Goal: Information Seeking & Learning: Learn about a topic

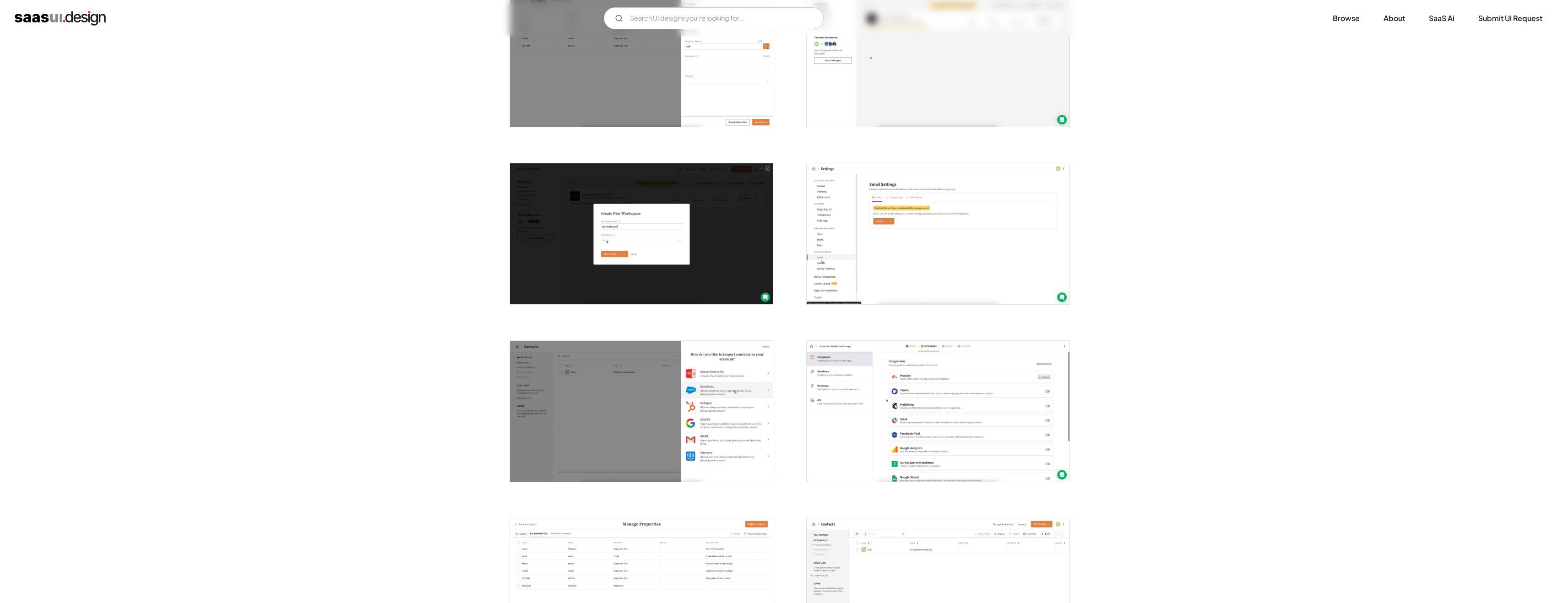
scroll to position [1383, 0]
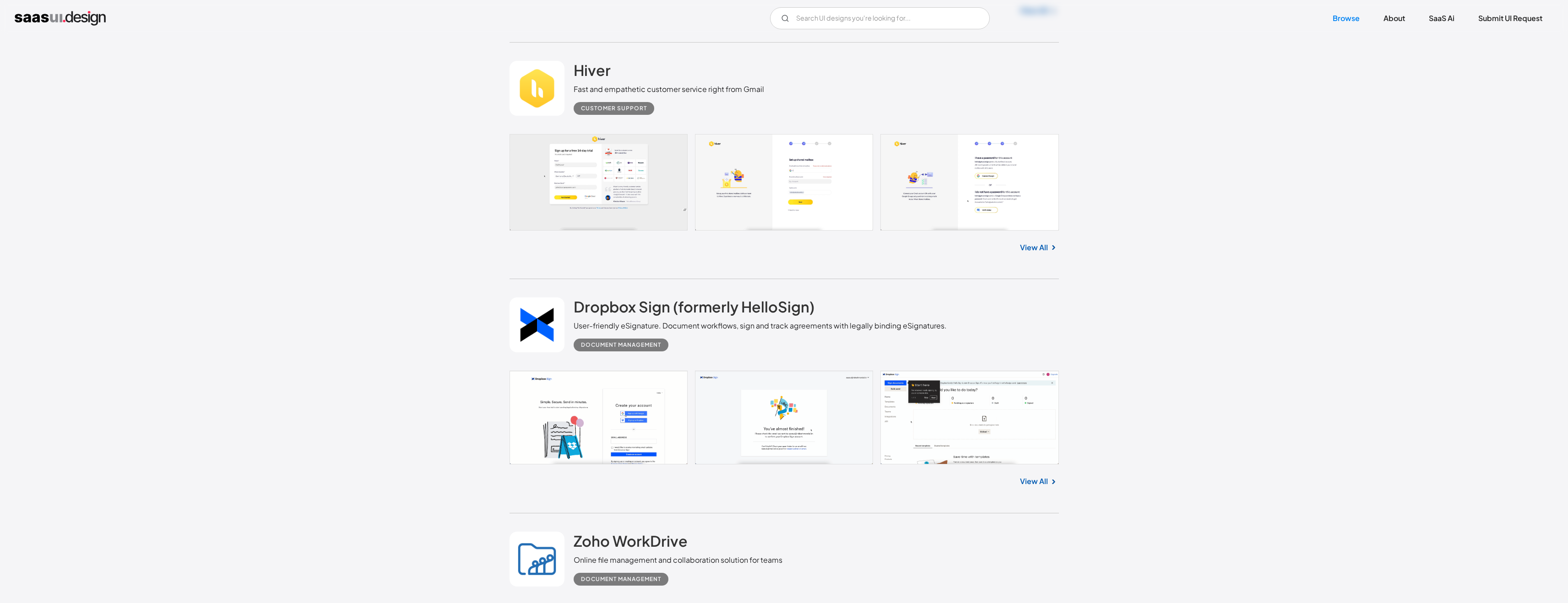
scroll to position [16071, 0]
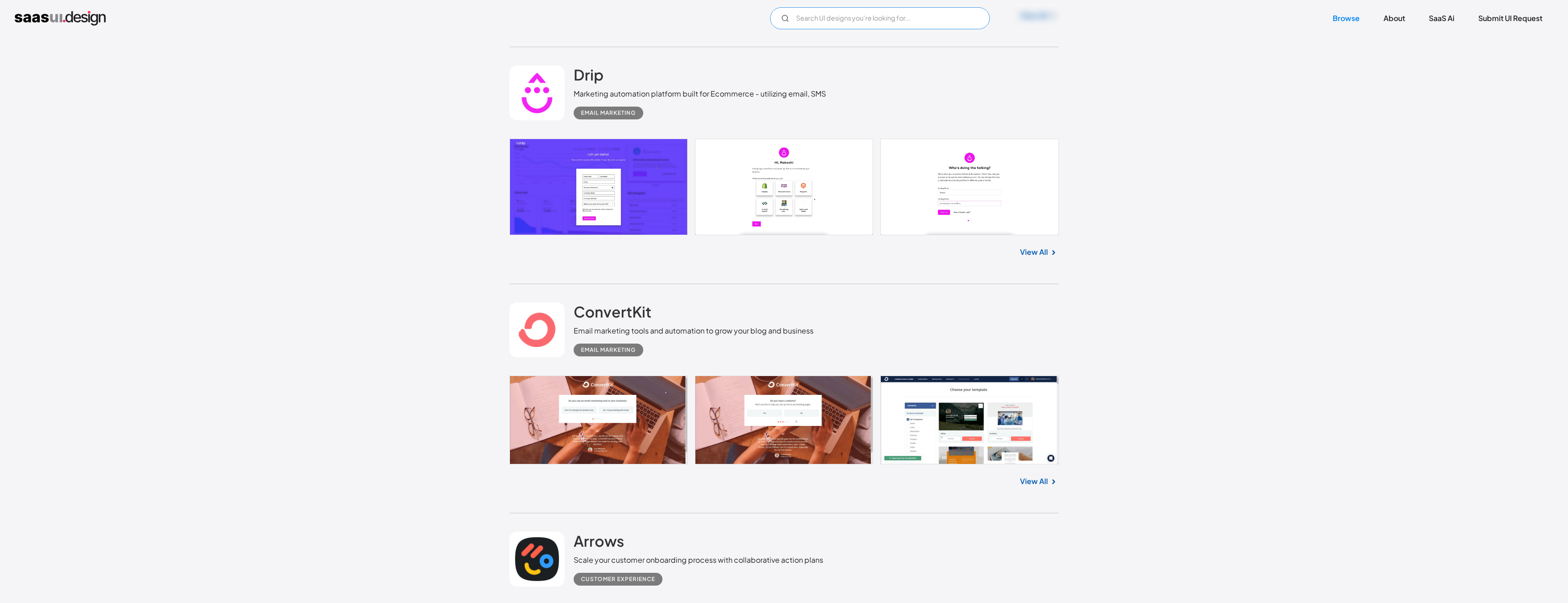
click at [860, 12] on input "Email Form" at bounding box center [880, 18] width 220 height 22
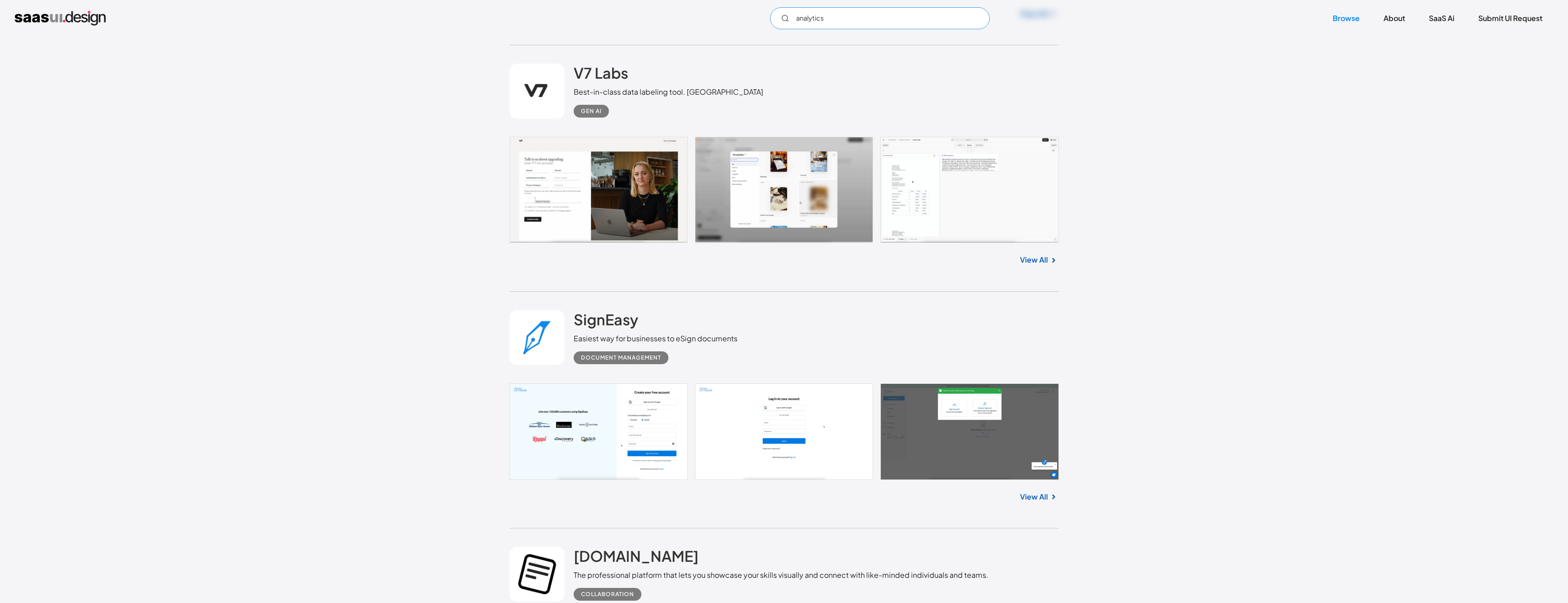
scroll to position [19725, 0]
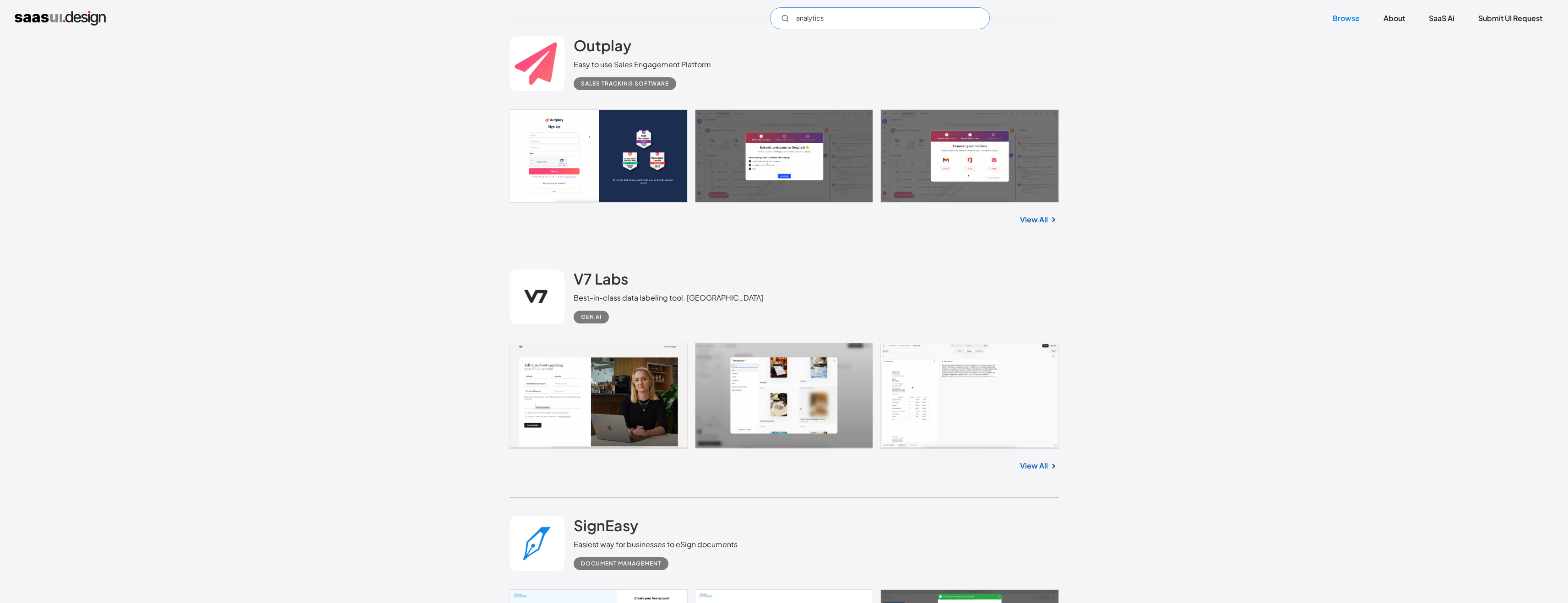
type input "analytics"
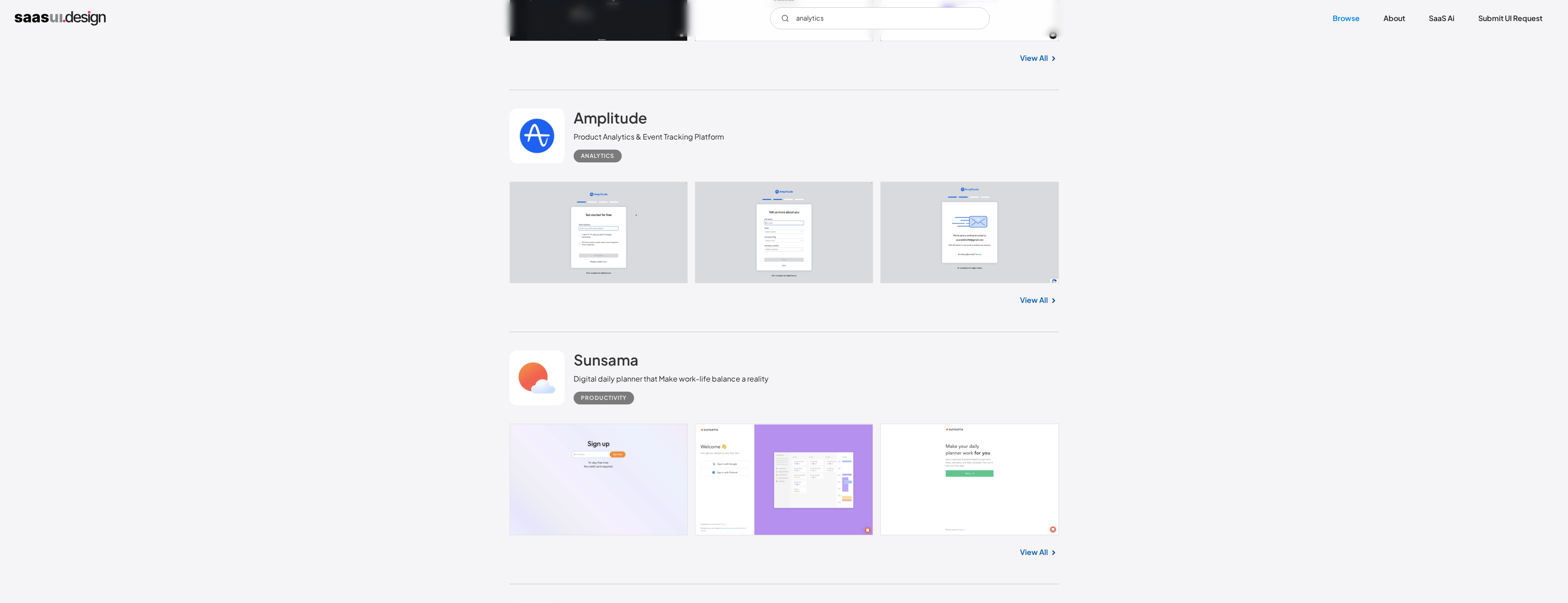
scroll to position [9079, 0]
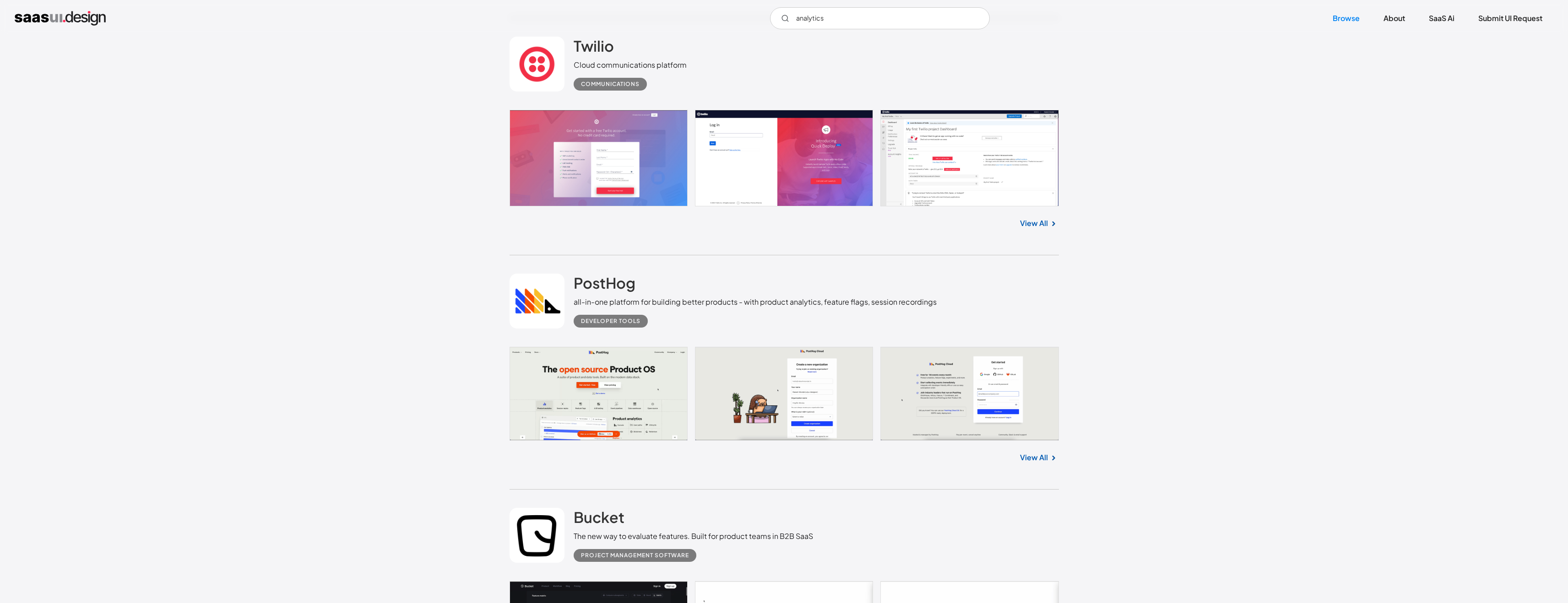
scroll to position [3745, 0]
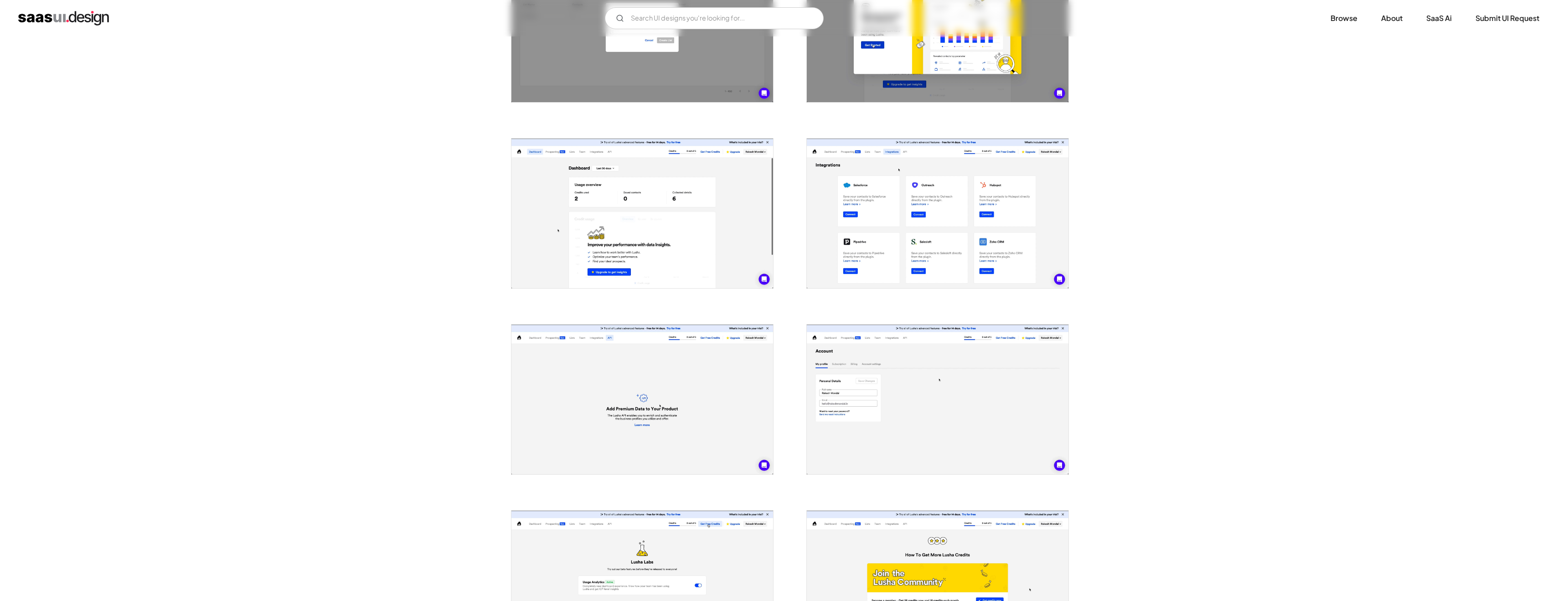
scroll to position [989, 0]
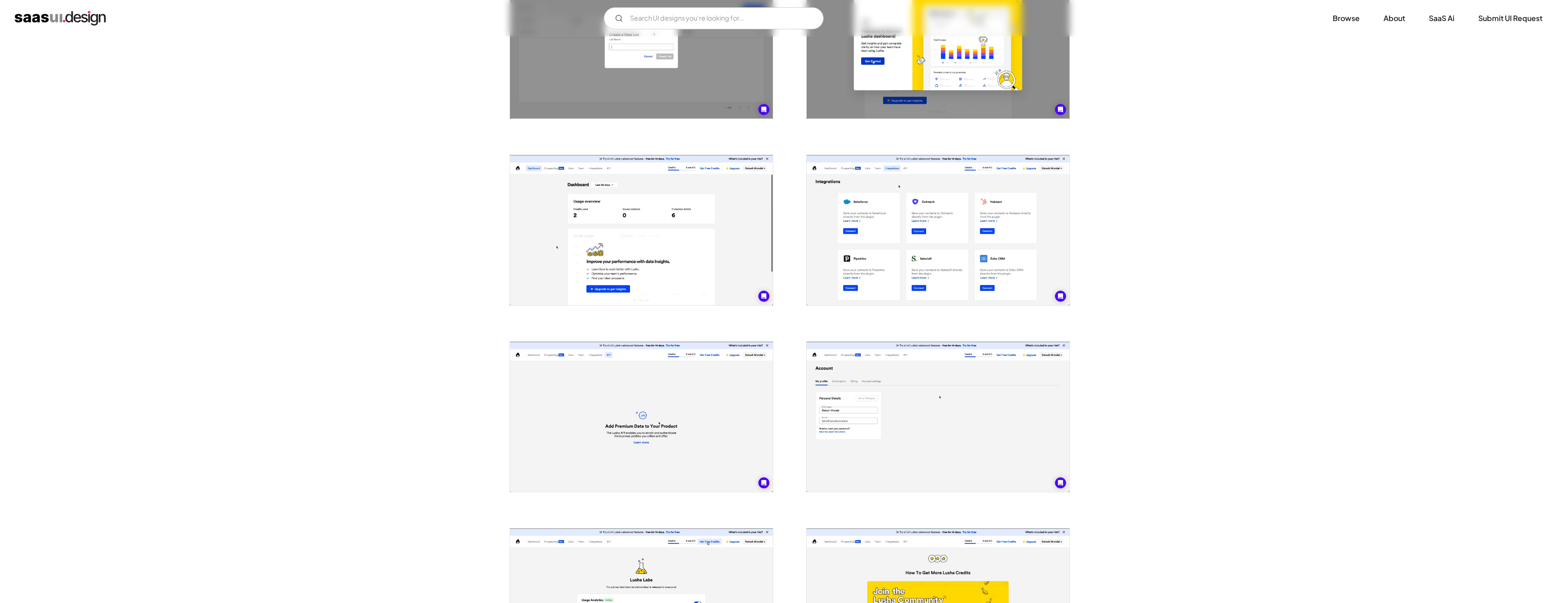
click at [958, 214] on img "open lightbox" at bounding box center [937, 230] width 262 height 150
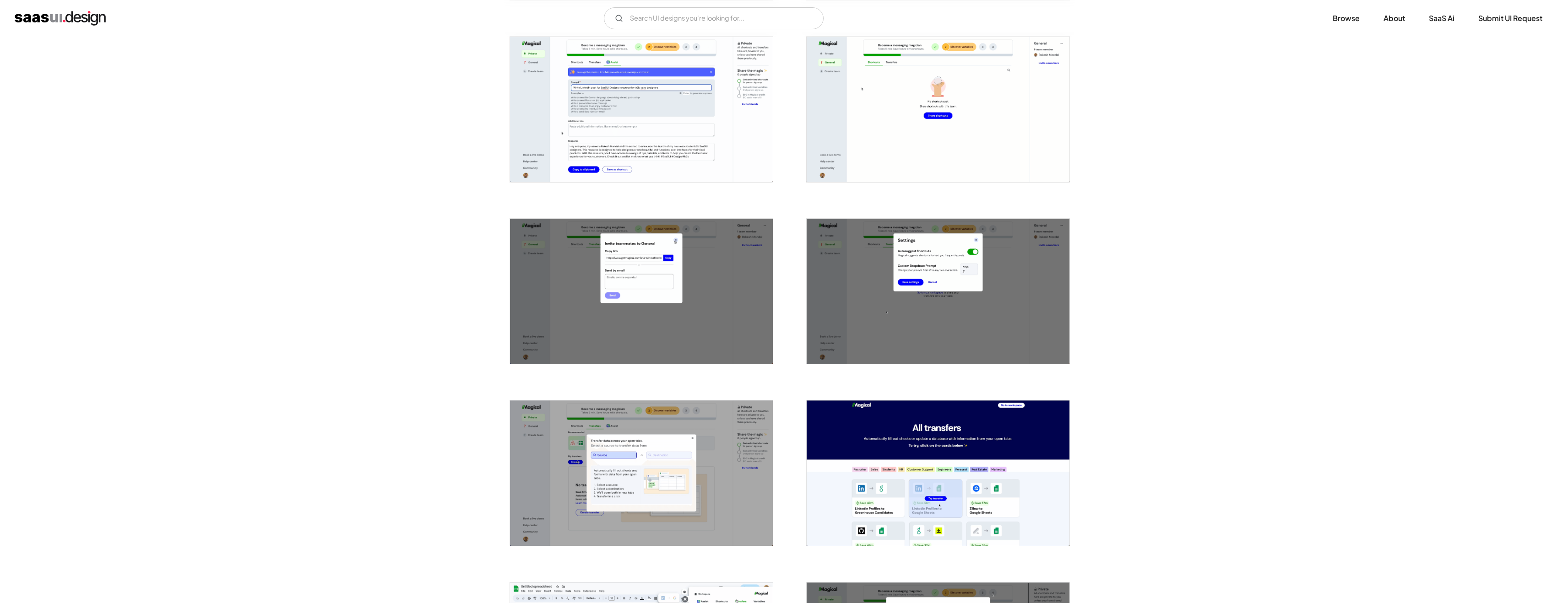
scroll to position [1453, 0]
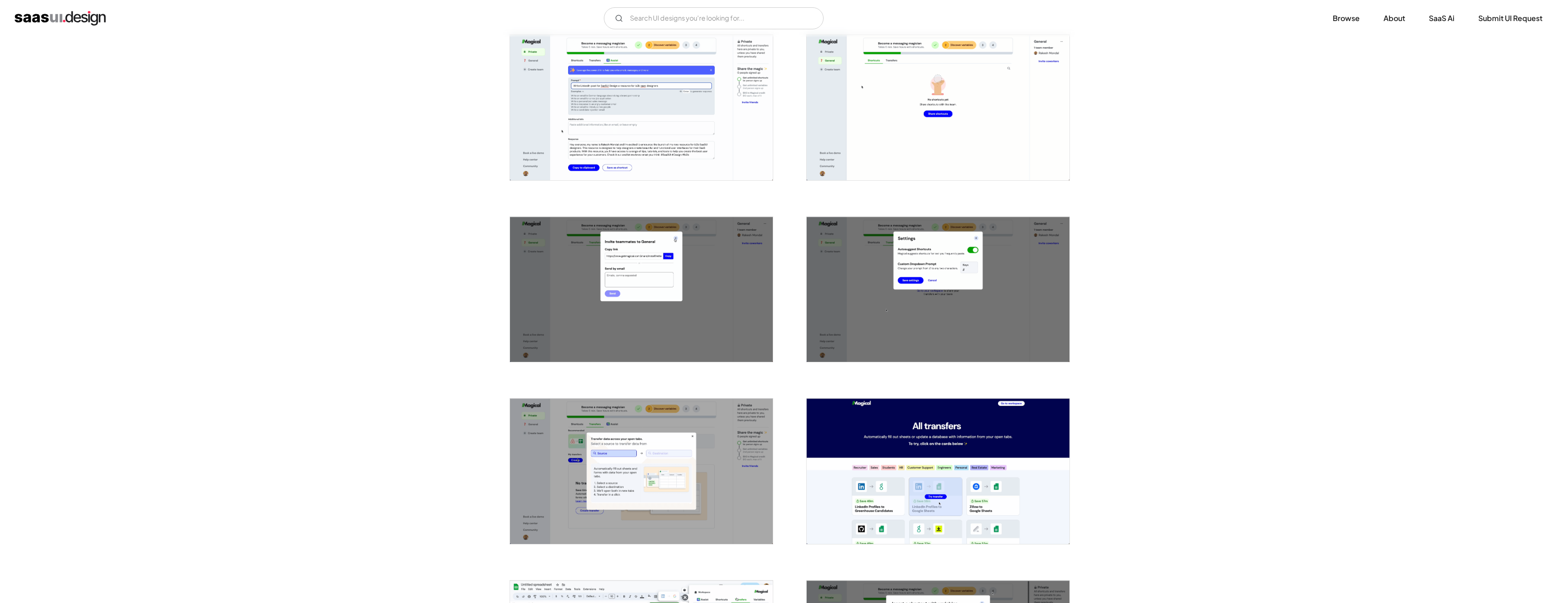
click at [920, 438] on img "open lightbox" at bounding box center [937, 471] width 262 height 145
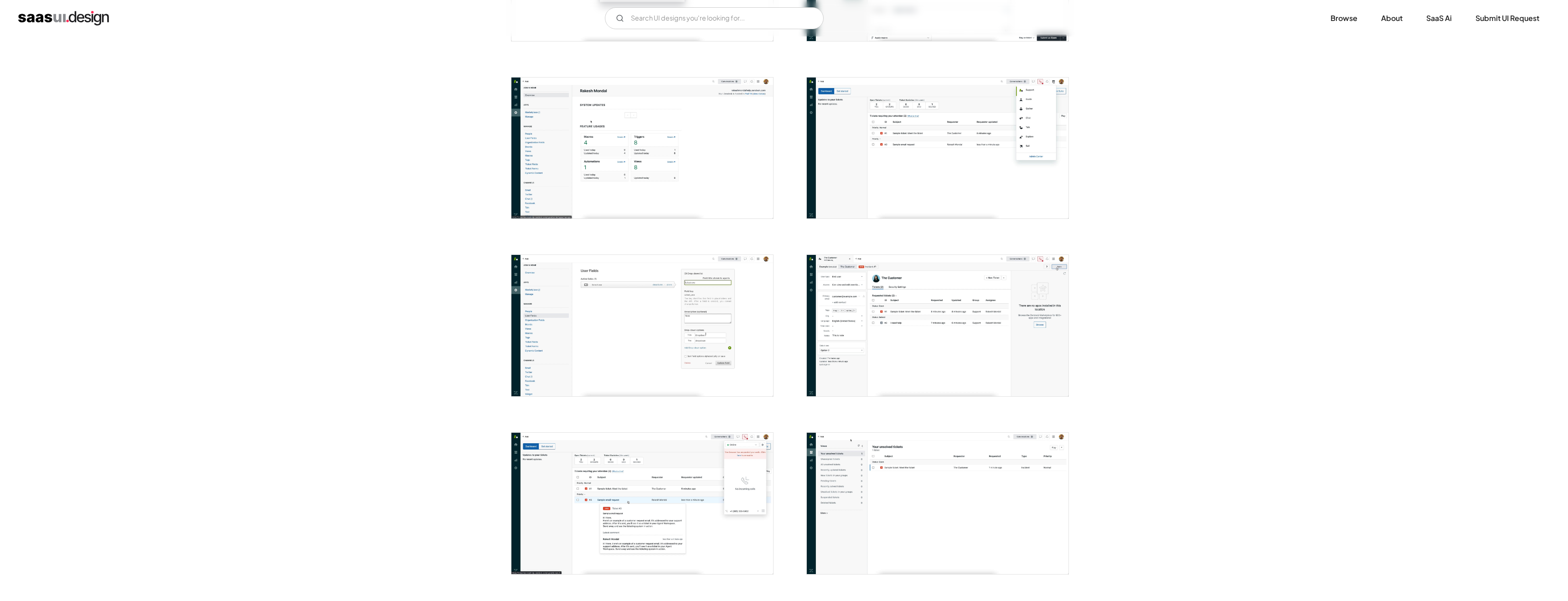
scroll to position [1026, 0]
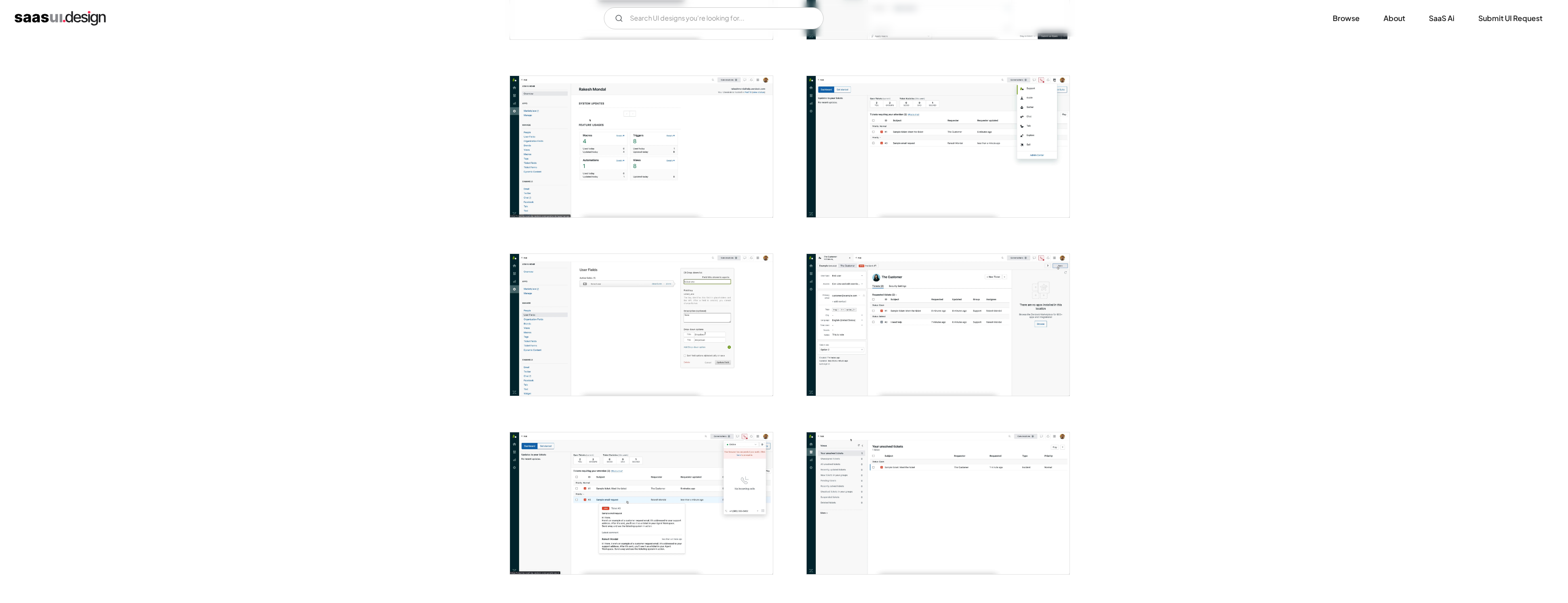
click at [657, 164] on img "open lightbox" at bounding box center [641, 147] width 262 height 142
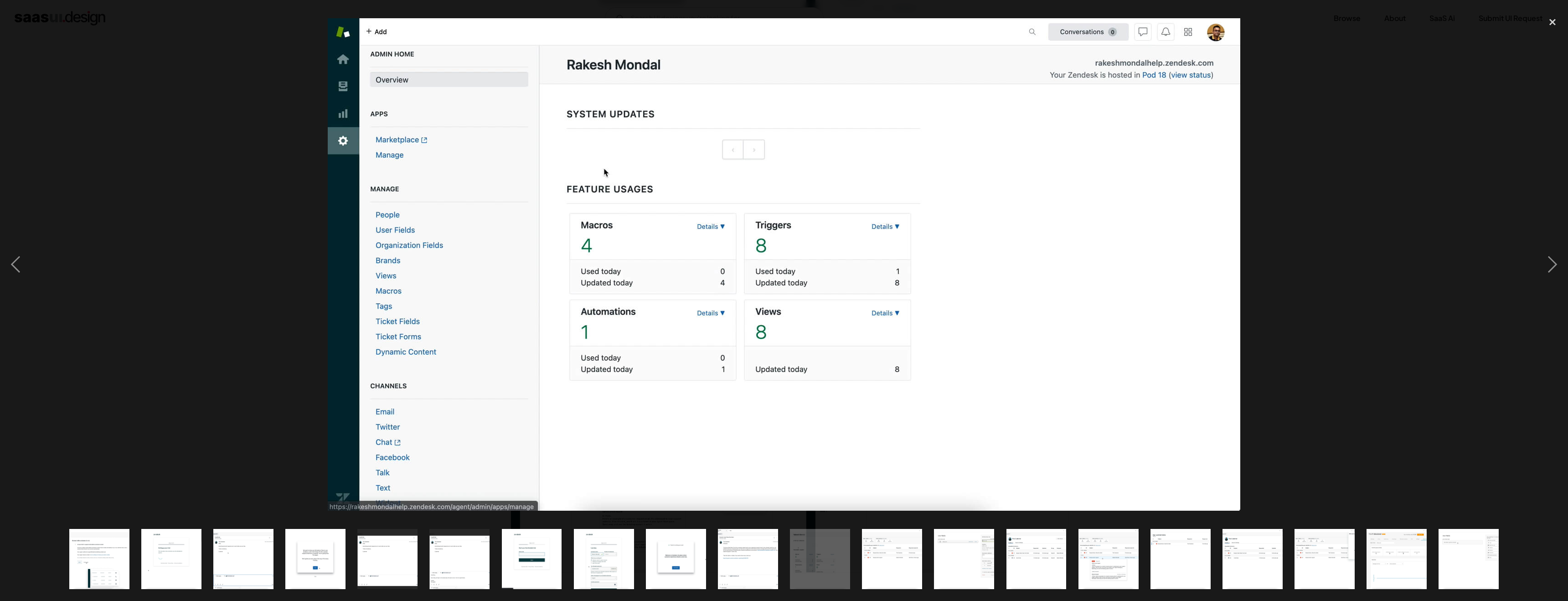
click at [882, 552] on img "show item 12 of 20" at bounding box center [892, 558] width 111 height 60
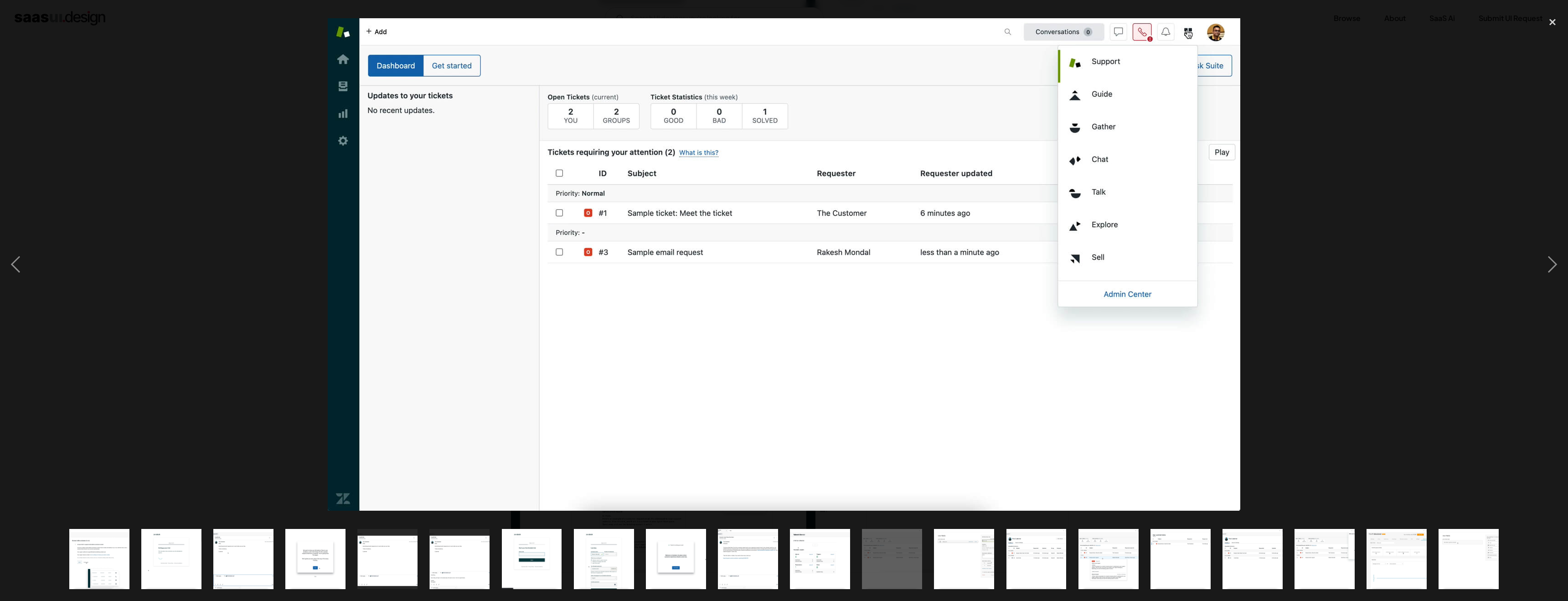
click at [823, 548] on img "show item 11 of 20" at bounding box center [819, 558] width 111 height 60
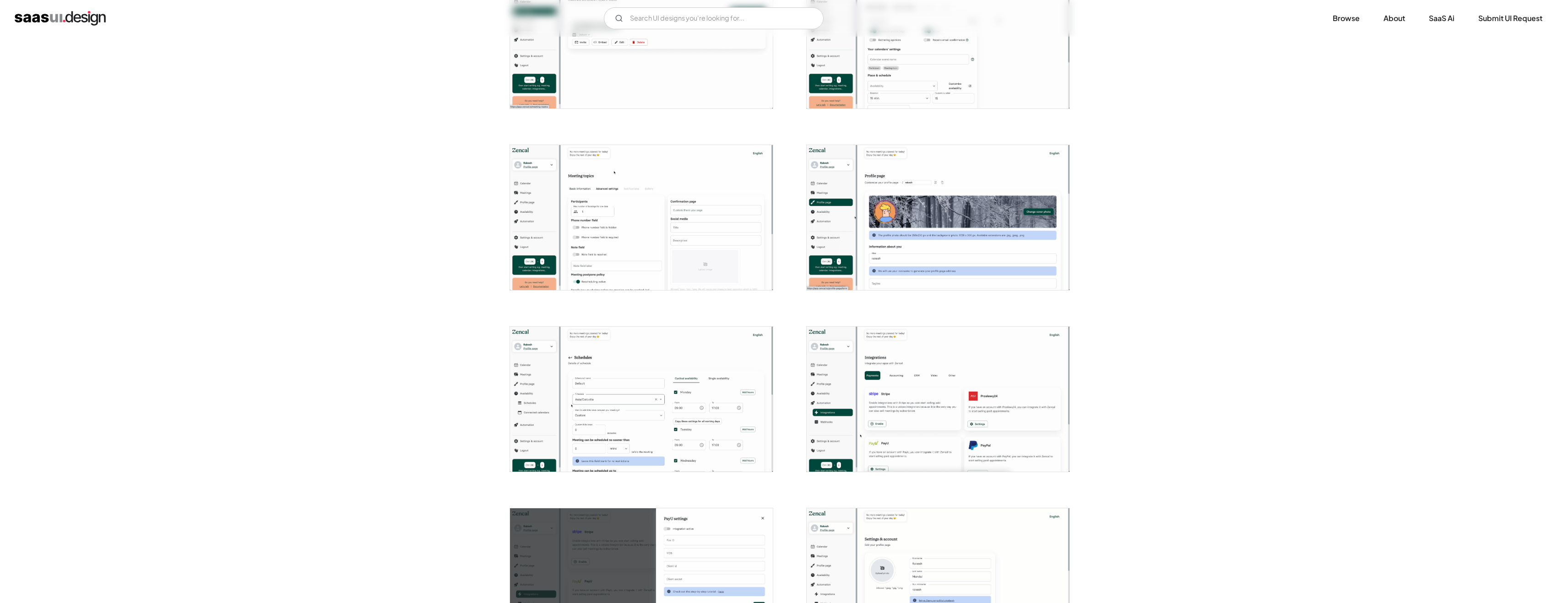
scroll to position [1500, 0]
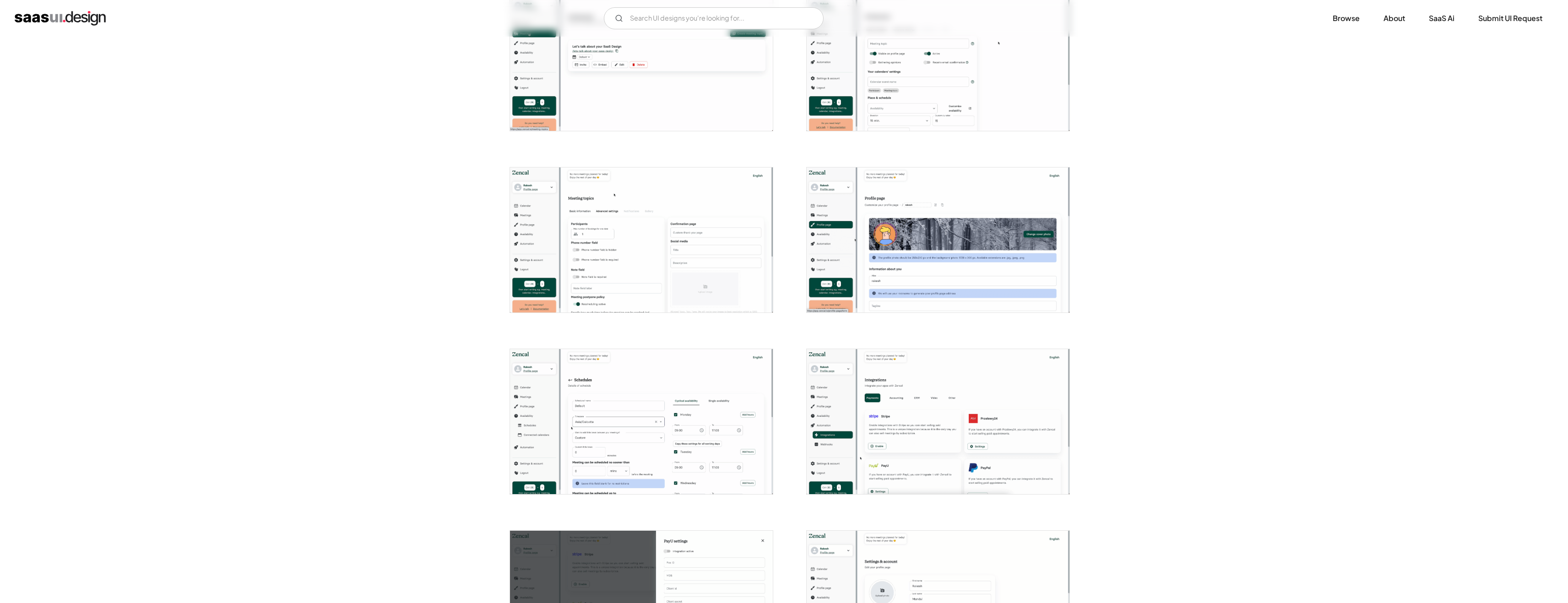
click at [701, 246] on img "open lightbox" at bounding box center [641, 240] width 262 height 145
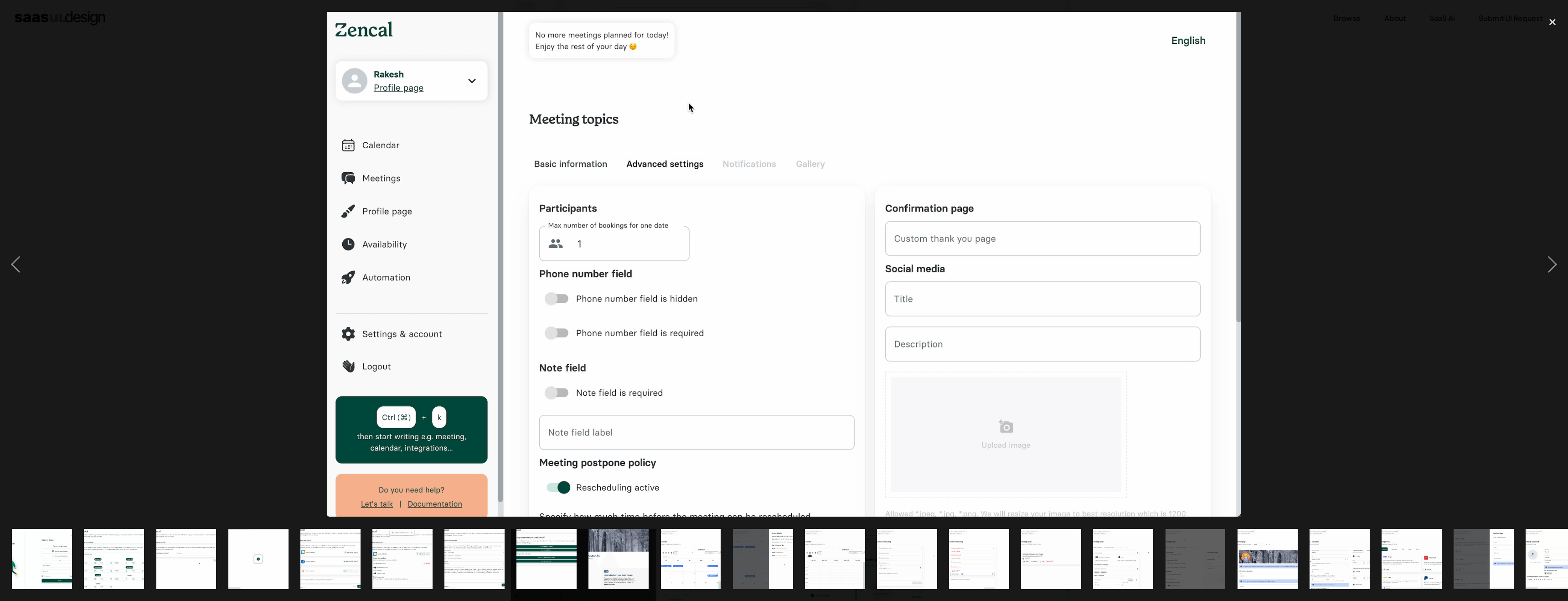
click at [243, 264] on div at bounding box center [784, 264] width 1568 height 505
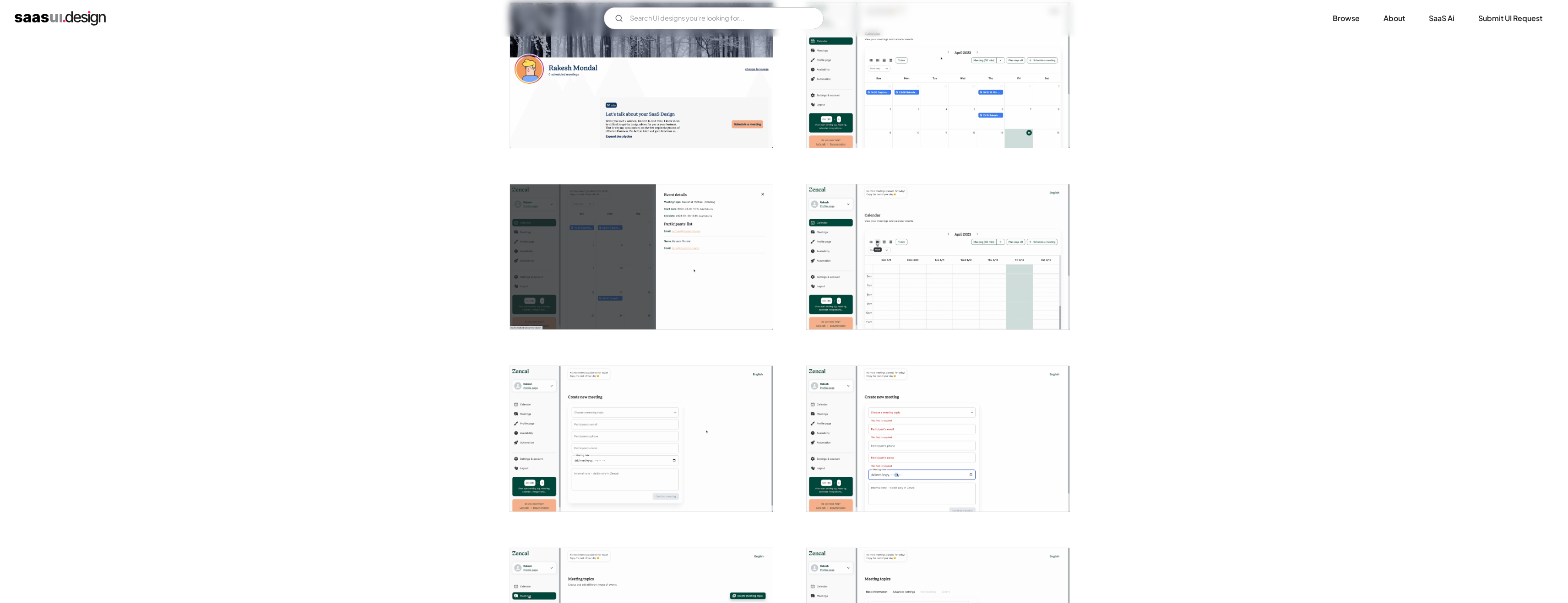
scroll to position [1140, 0]
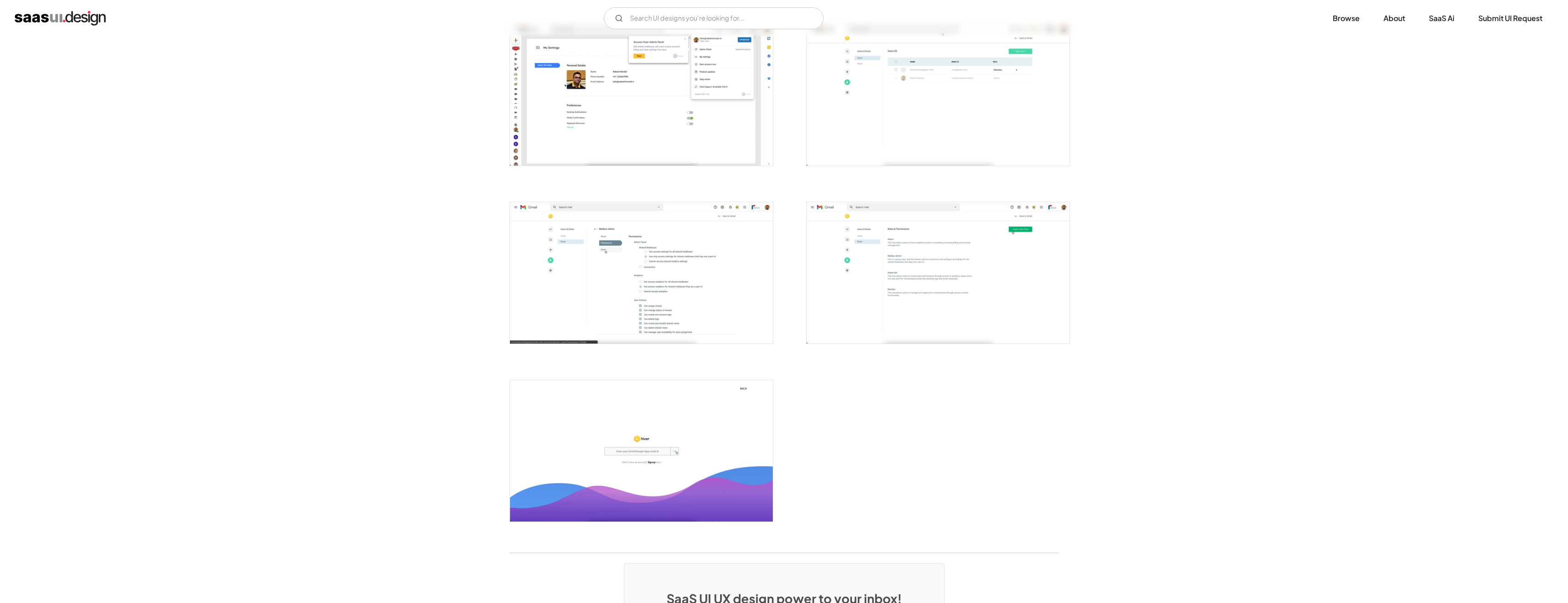
scroll to position [1581, 0]
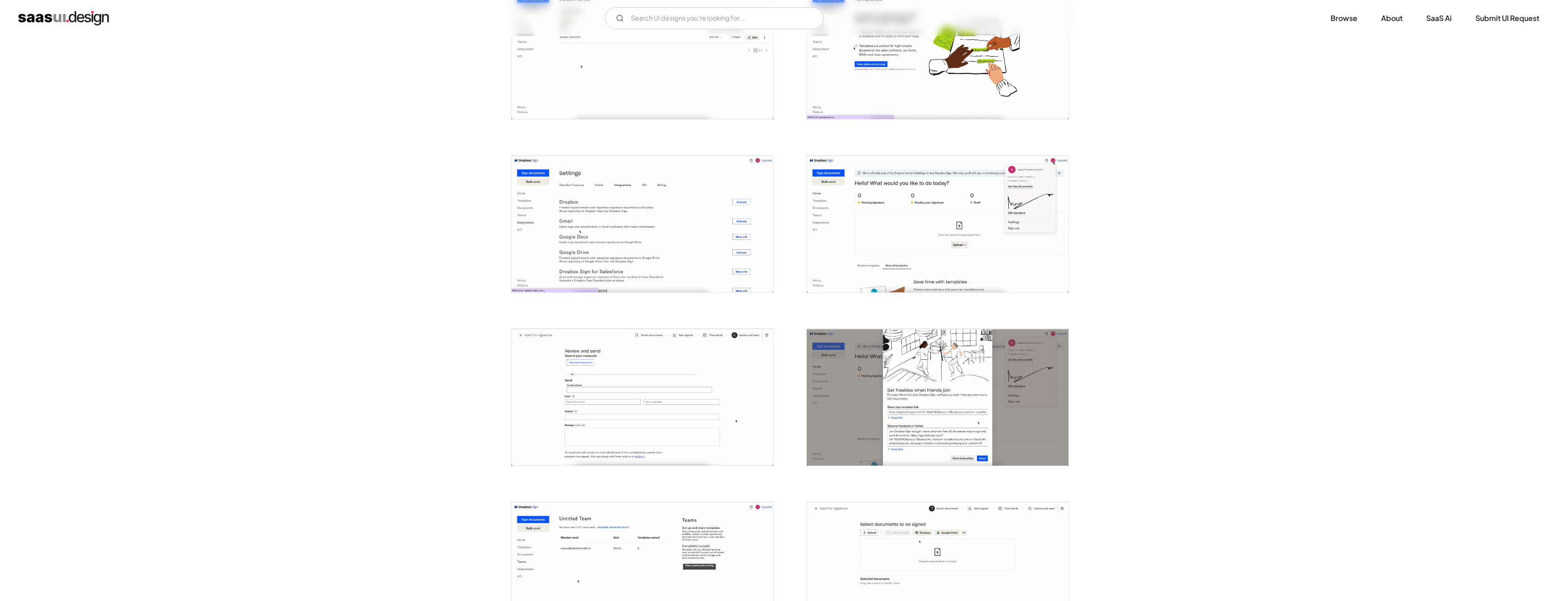
scroll to position [1749, 0]
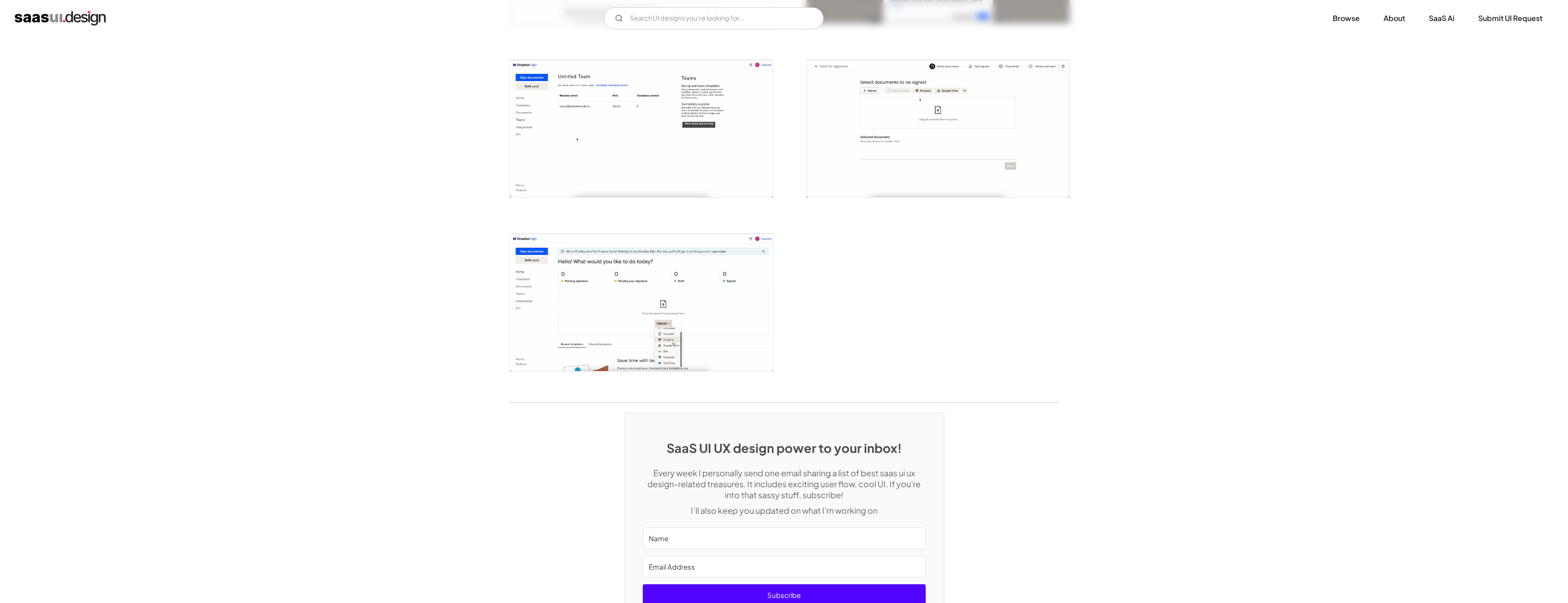
click at [712, 300] on img "open lightbox" at bounding box center [641, 302] width 262 height 137
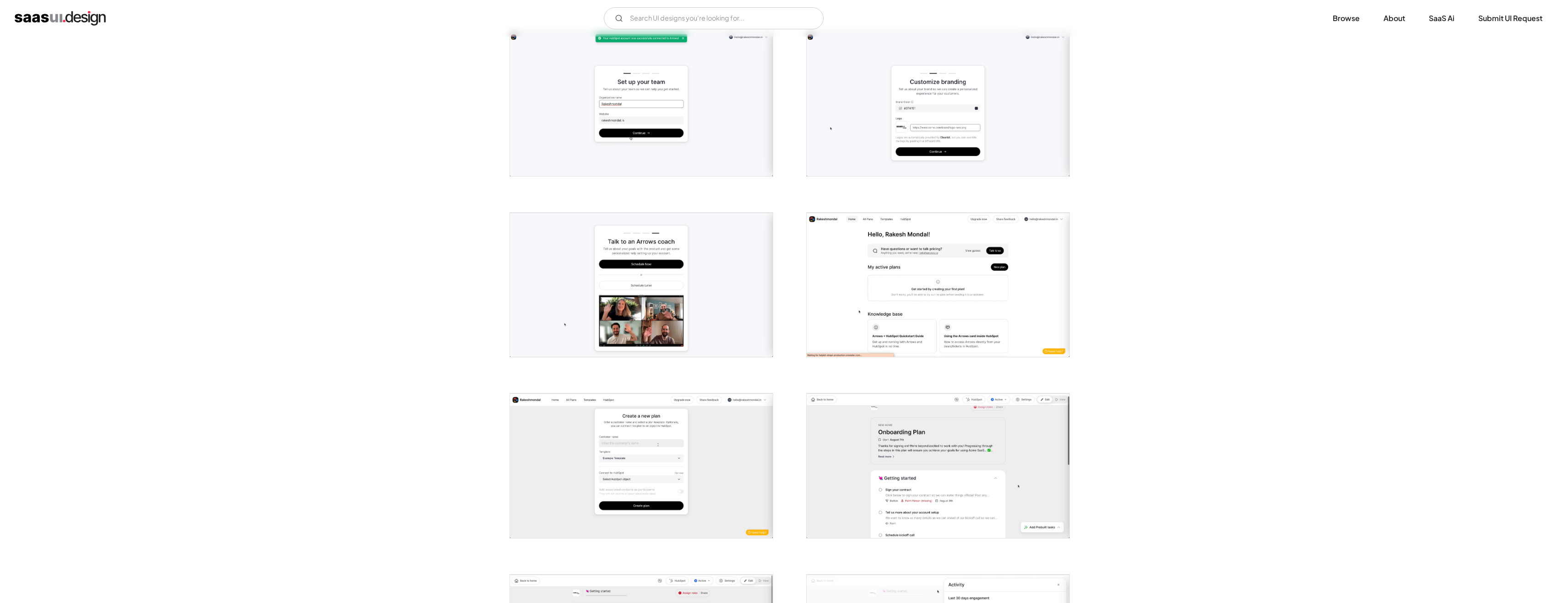
scroll to position [620, 0]
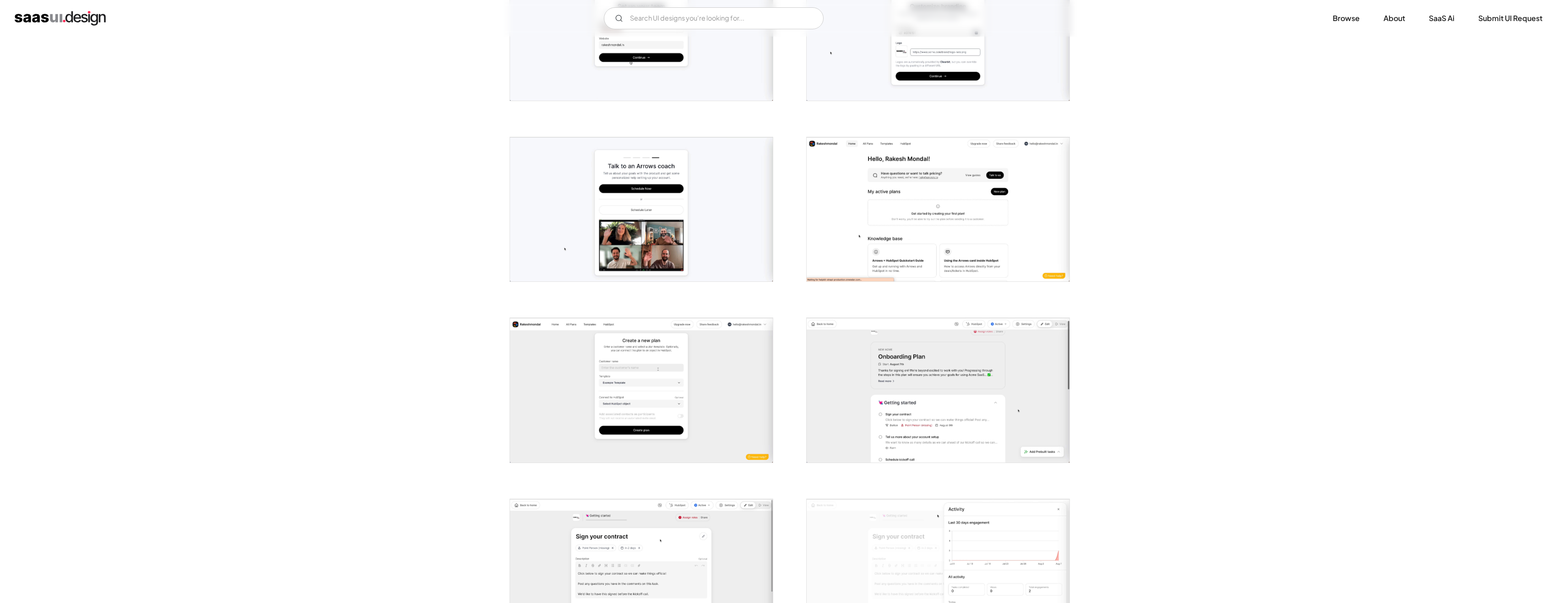
click at [917, 219] on img "open lightbox" at bounding box center [937, 209] width 262 height 144
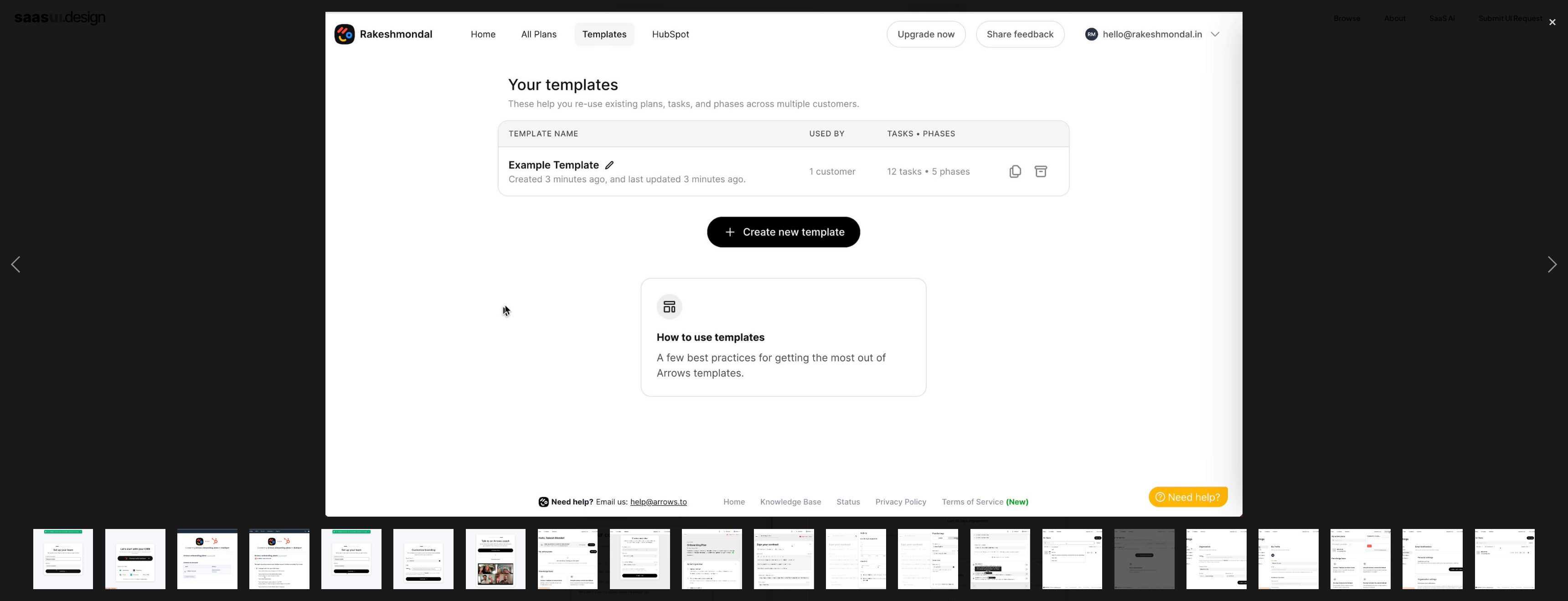
click at [1225, 562] on img "show item 17 of 21" at bounding box center [1216, 558] width 109 height 60
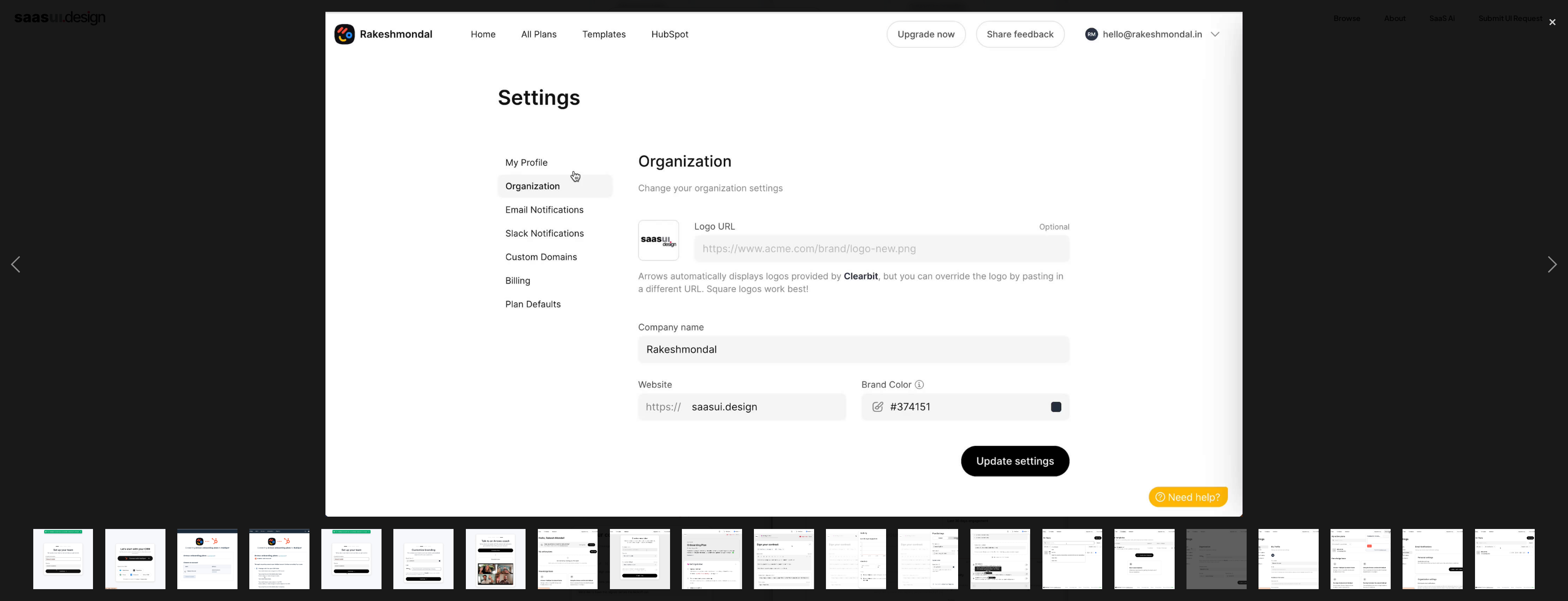
click at [1277, 557] on img "show item 18 of 21" at bounding box center [1288, 558] width 109 height 60
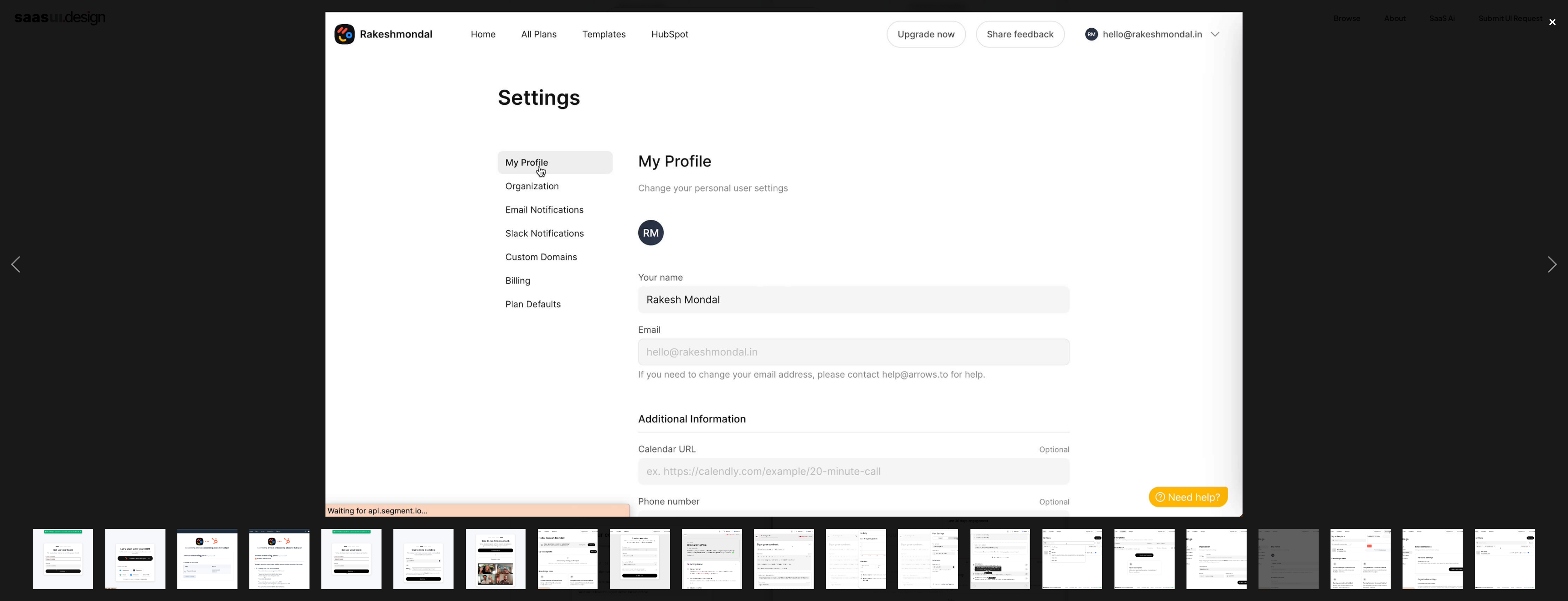
click at [1550, 22] on div "close lightbox" at bounding box center [1552, 21] width 31 height 20
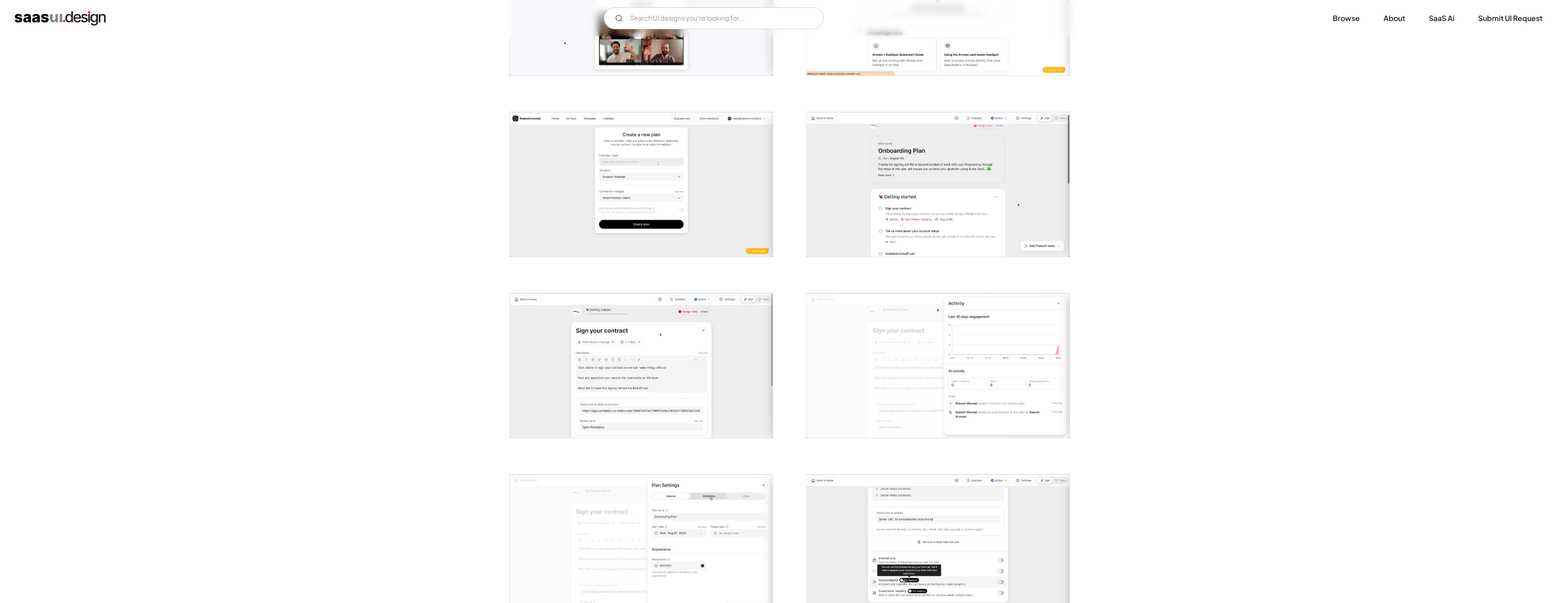
scroll to position [714, 0]
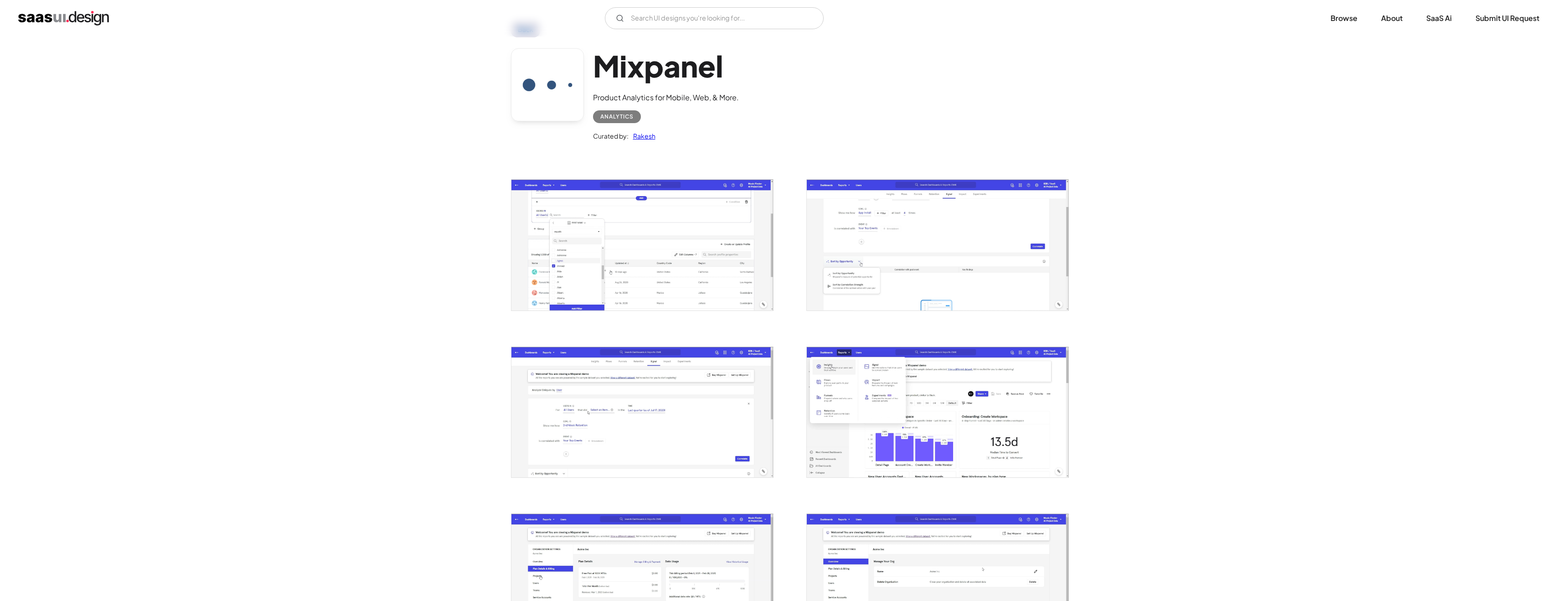
scroll to position [173, 0]
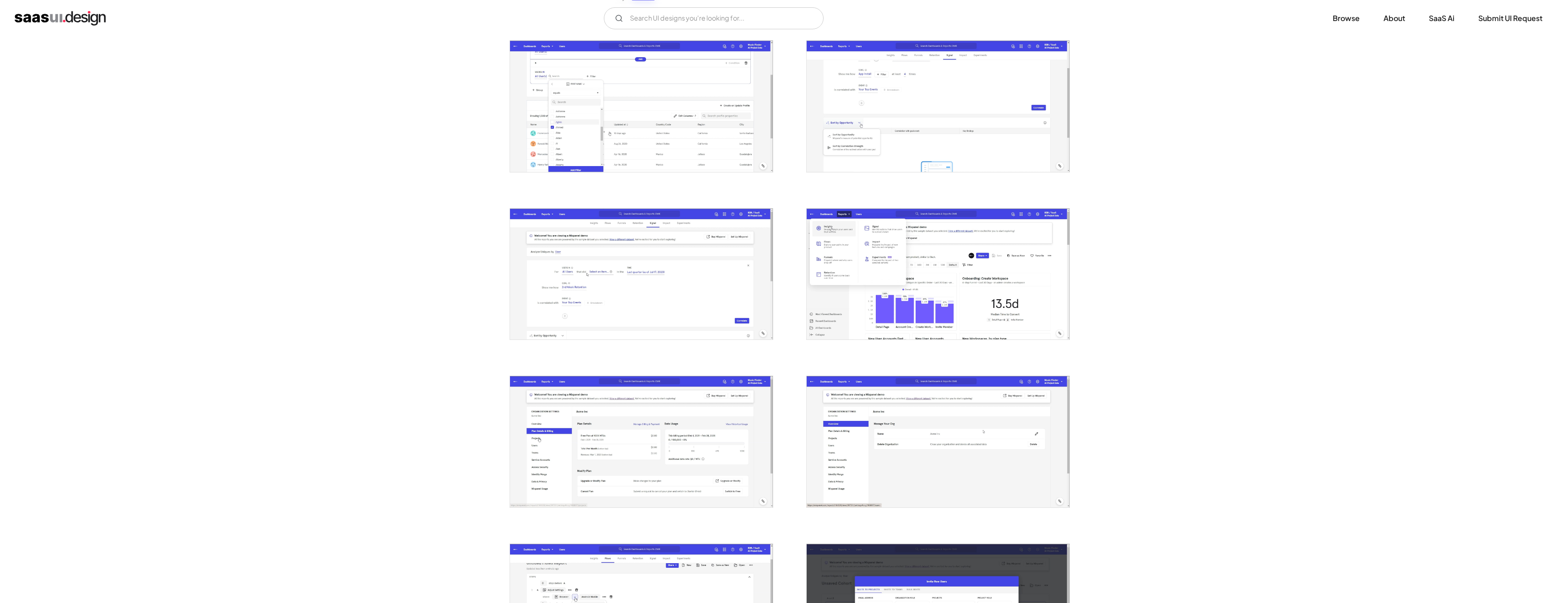
click at [699, 167] on img "open lightbox" at bounding box center [641, 106] width 262 height 131
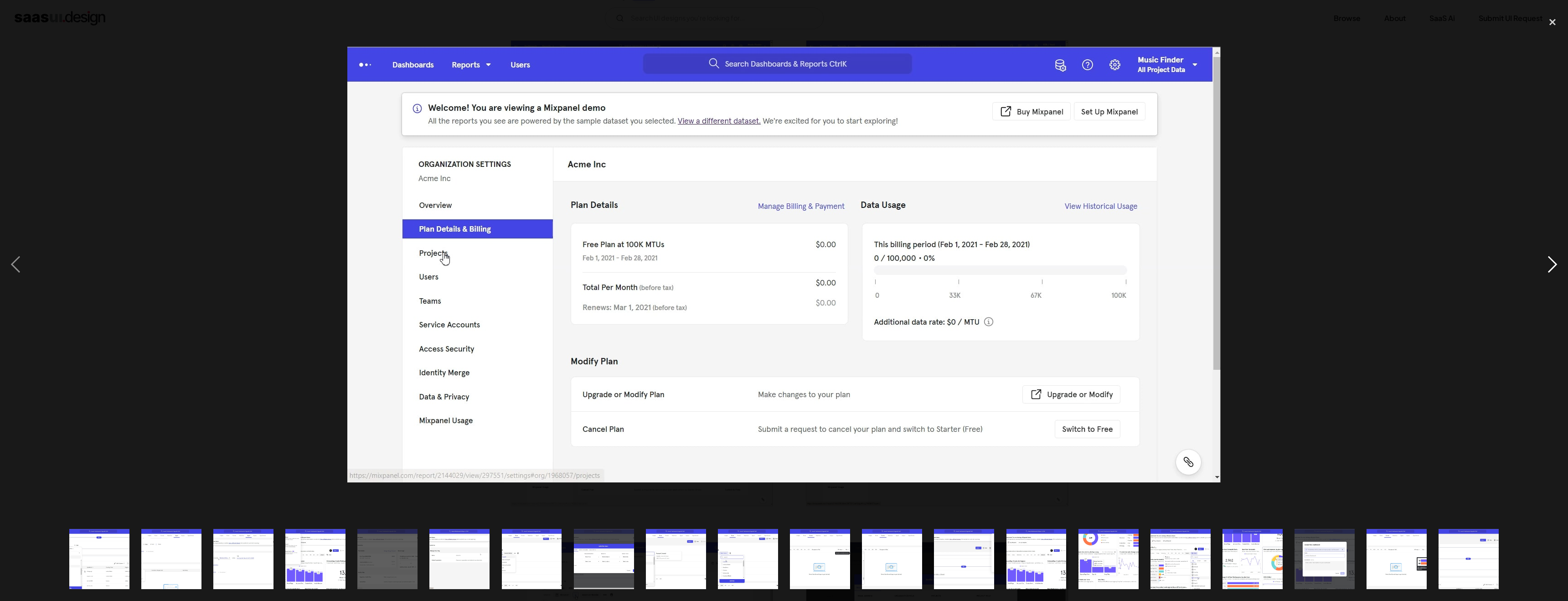
click at [1560, 265] on div "next image" at bounding box center [1552, 264] width 31 height 505
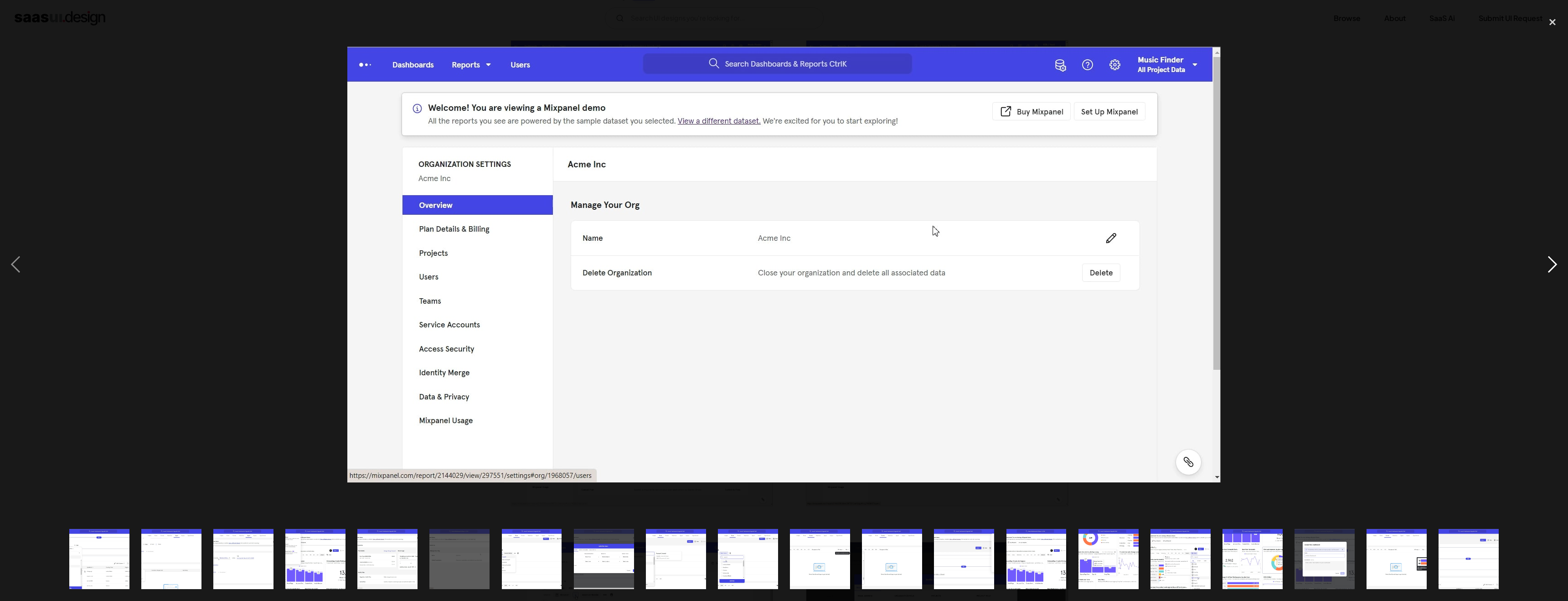
click at [1560, 265] on div "next image" at bounding box center [1552, 264] width 31 height 505
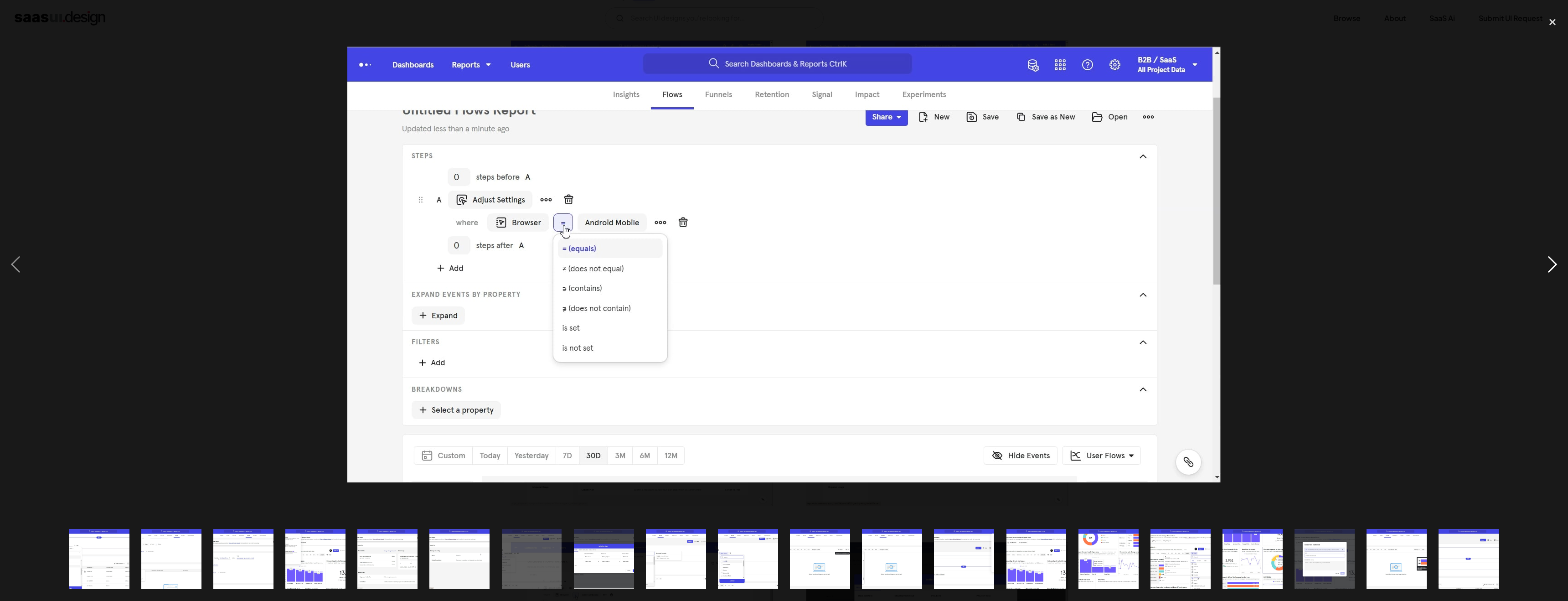
click at [1560, 265] on div "next image" at bounding box center [1552, 264] width 31 height 505
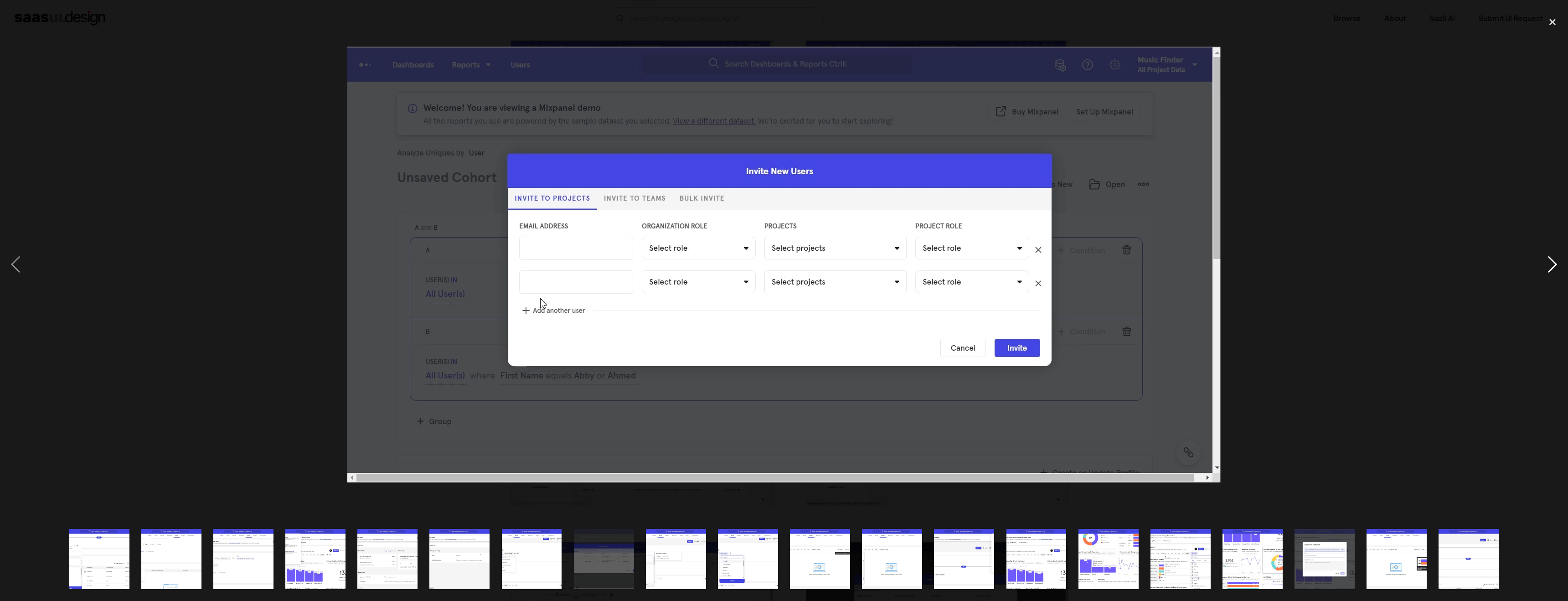
click at [1560, 265] on div "next image" at bounding box center [1552, 264] width 31 height 505
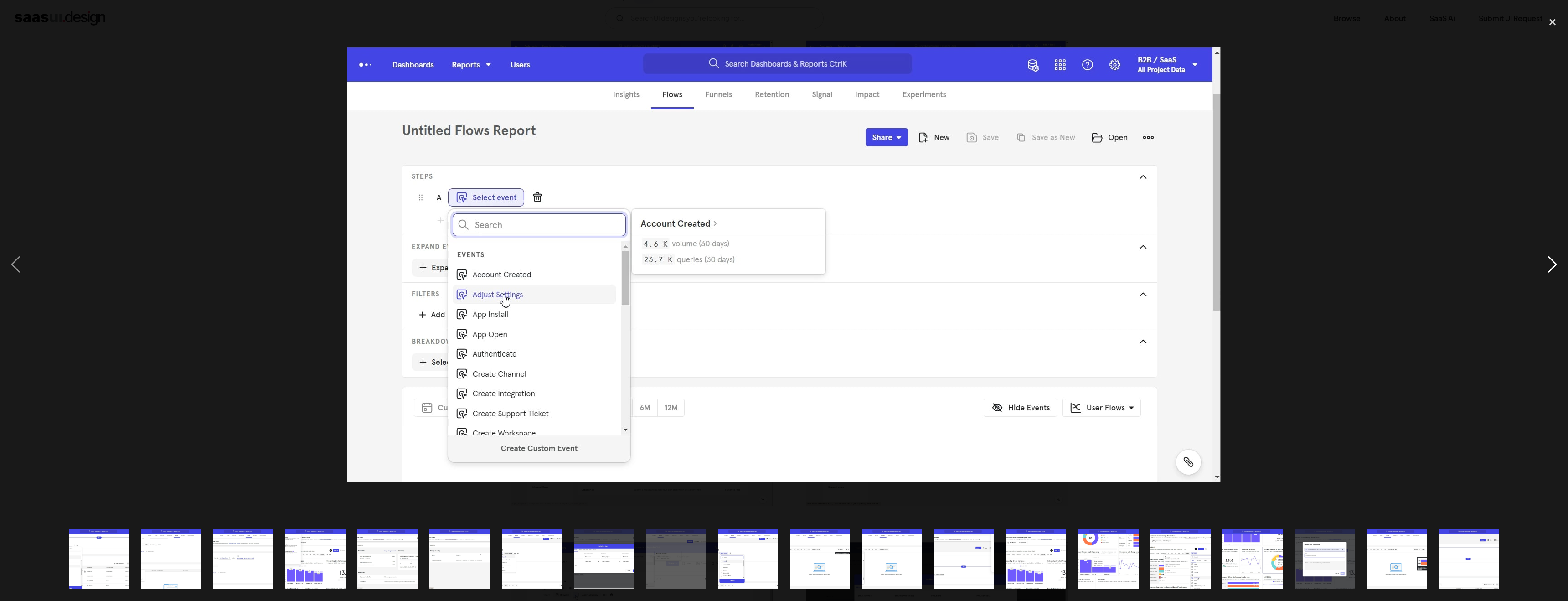
click at [1560, 265] on div "next image" at bounding box center [1552, 264] width 31 height 505
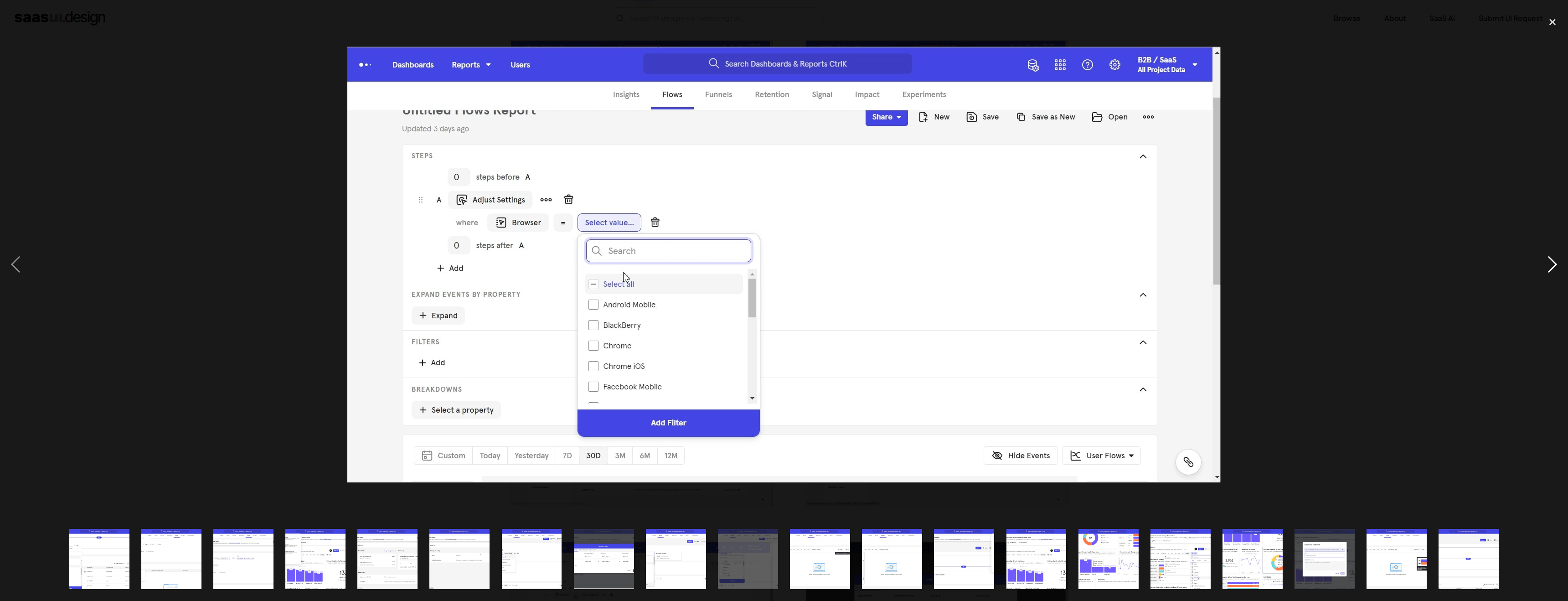
click at [1560, 265] on div "next image" at bounding box center [1552, 264] width 31 height 505
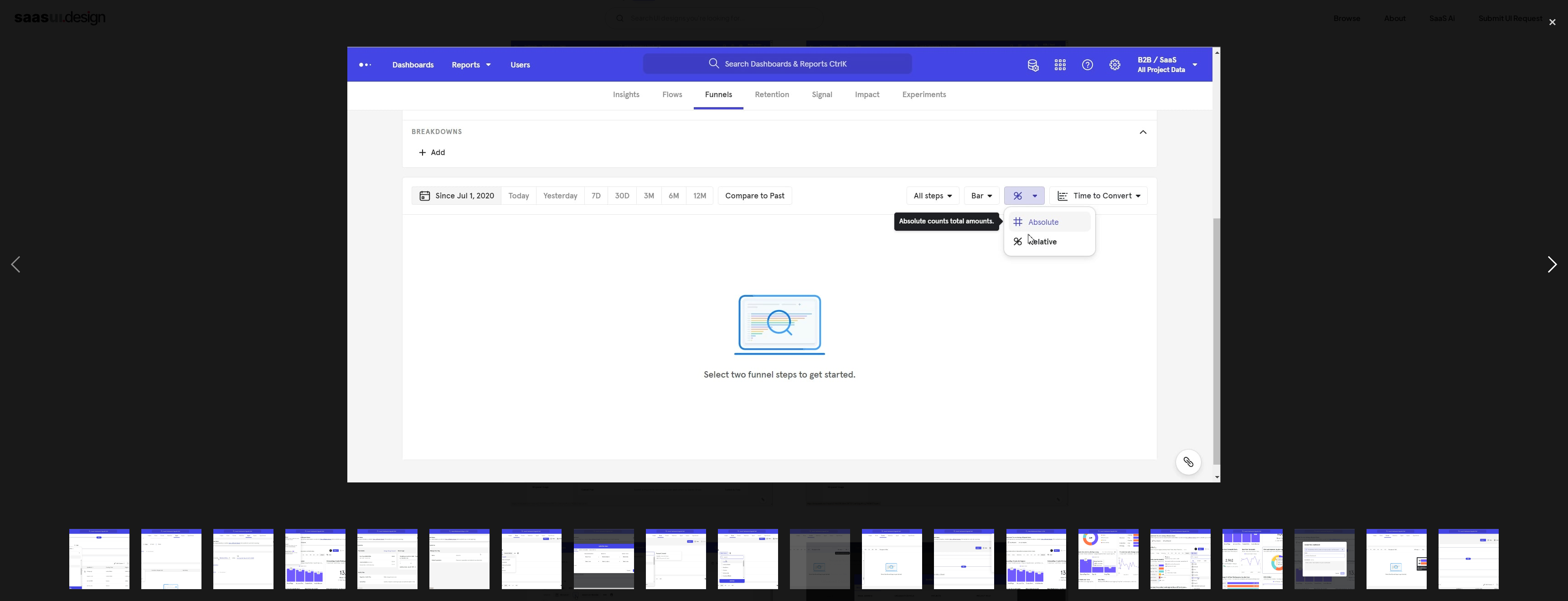
click at [1560, 265] on div "next image" at bounding box center [1552, 264] width 31 height 505
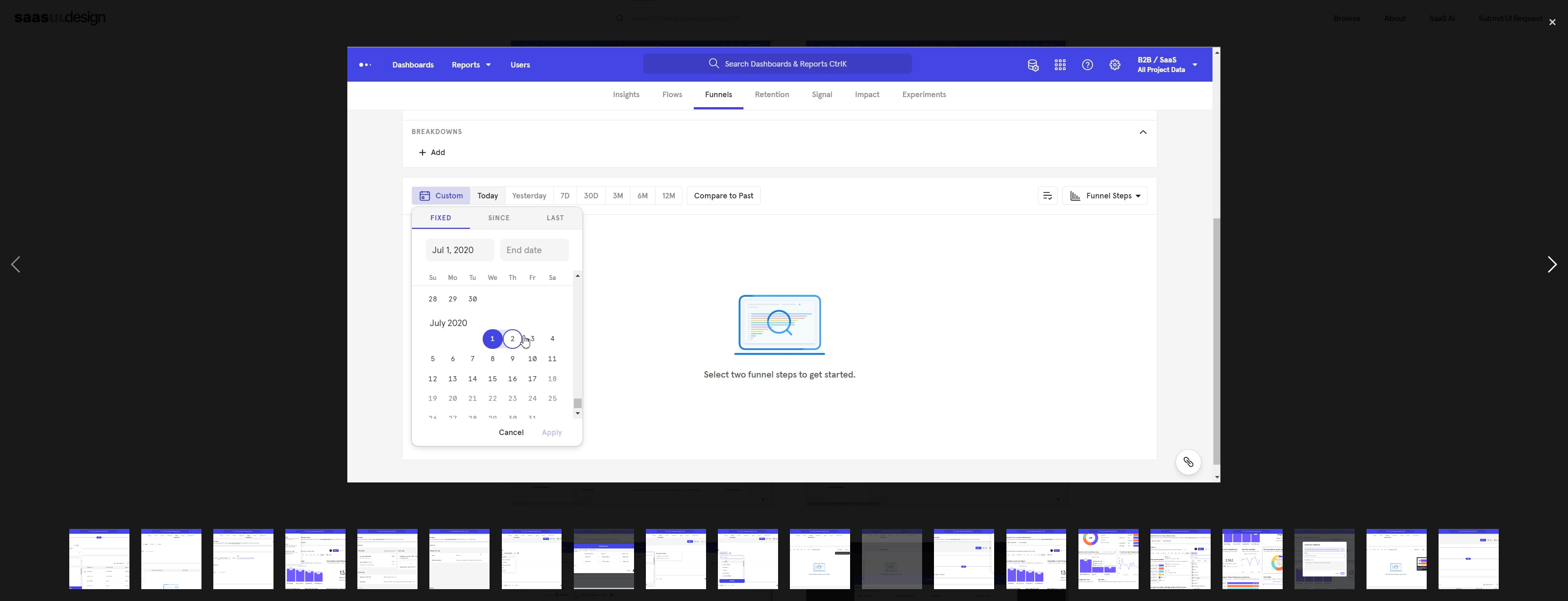
click at [1560, 265] on div "next image" at bounding box center [1552, 264] width 31 height 505
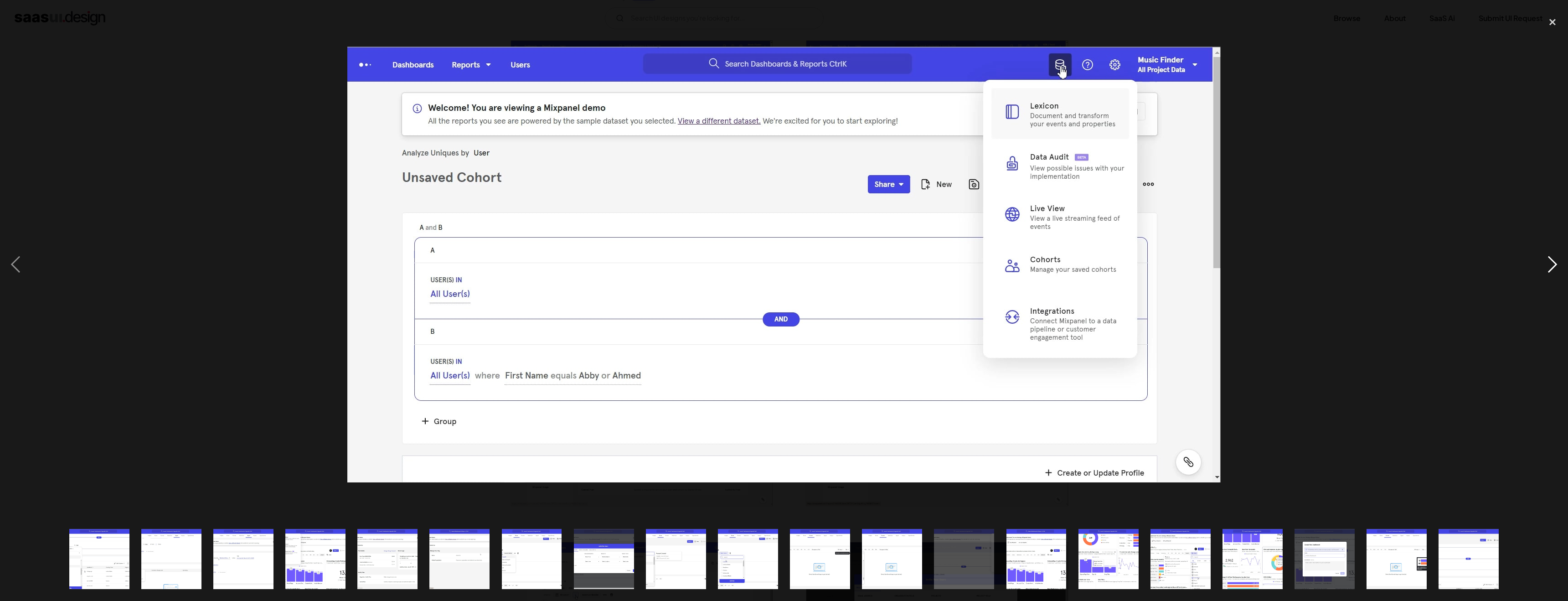
click at [1558, 266] on div "next image" at bounding box center [1552, 264] width 31 height 505
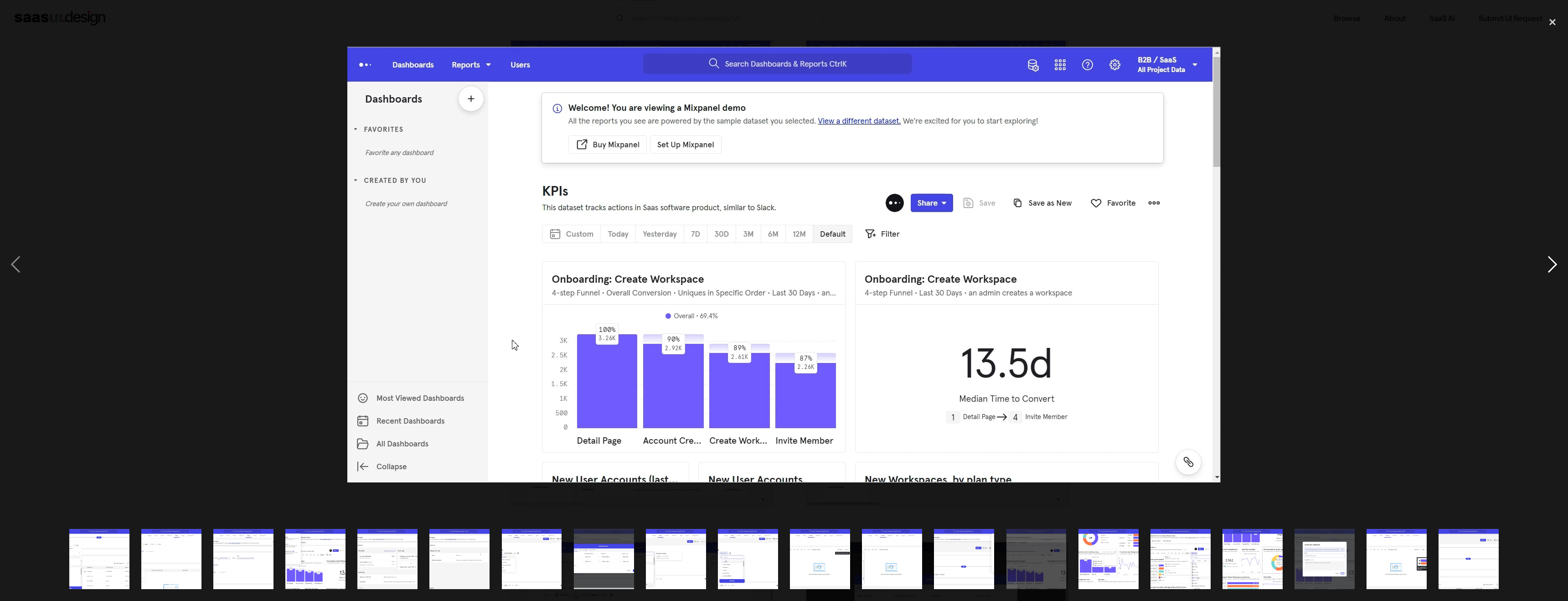
click at [1557, 265] on div "next image" at bounding box center [1552, 264] width 31 height 505
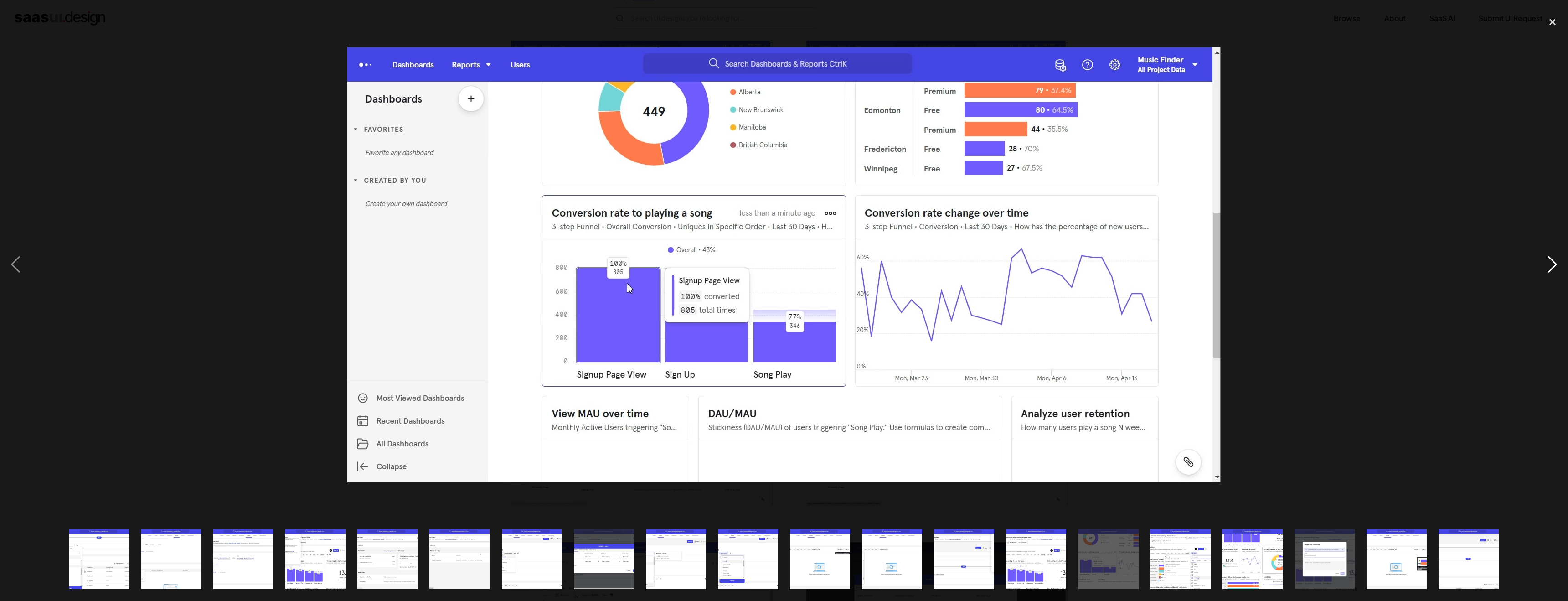
click at [1557, 265] on div "next image" at bounding box center [1552, 264] width 31 height 505
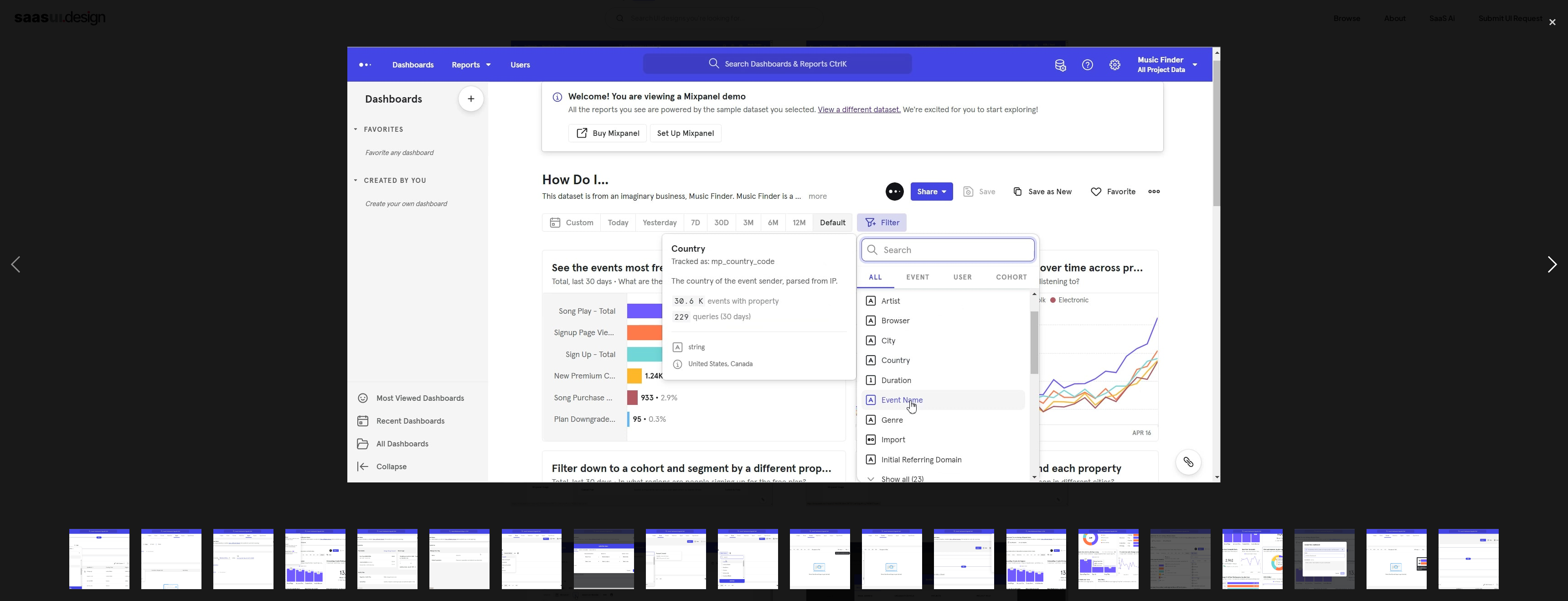
click at [1557, 265] on div "next image" at bounding box center [1552, 264] width 31 height 505
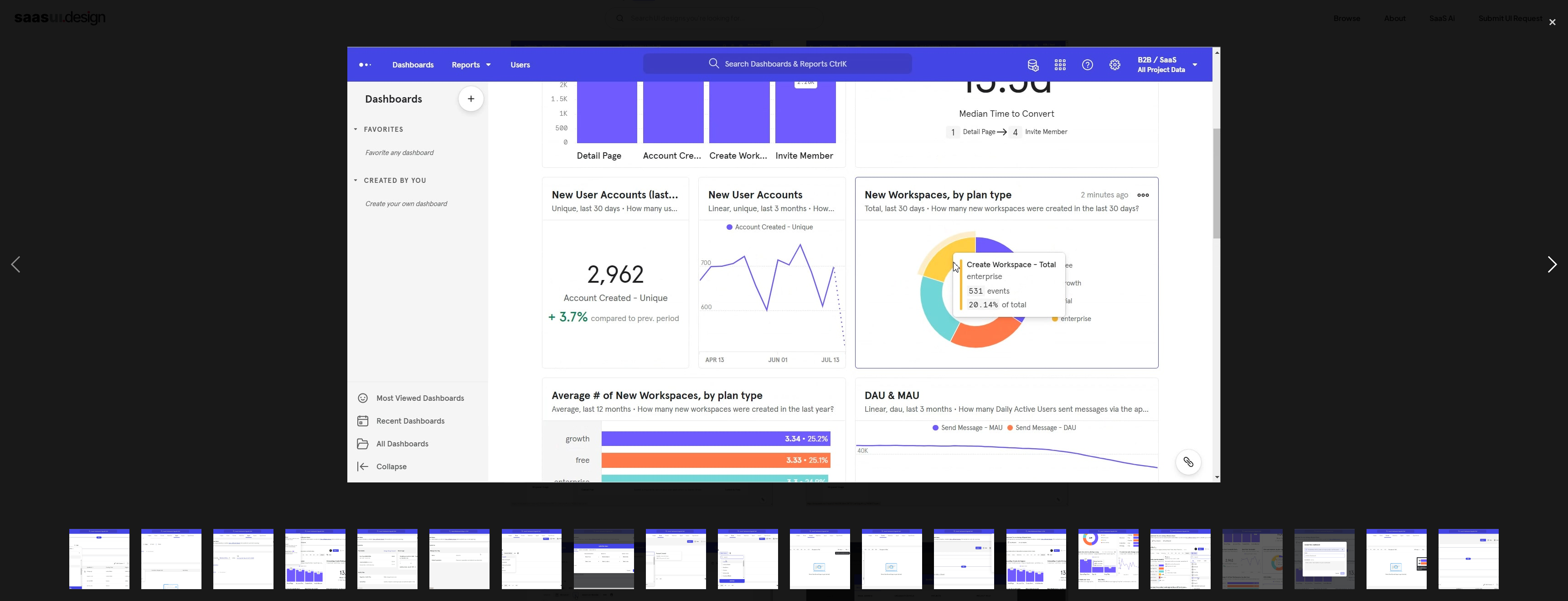
click at [1557, 265] on div "next image" at bounding box center [1552, 264] width 31 height 505
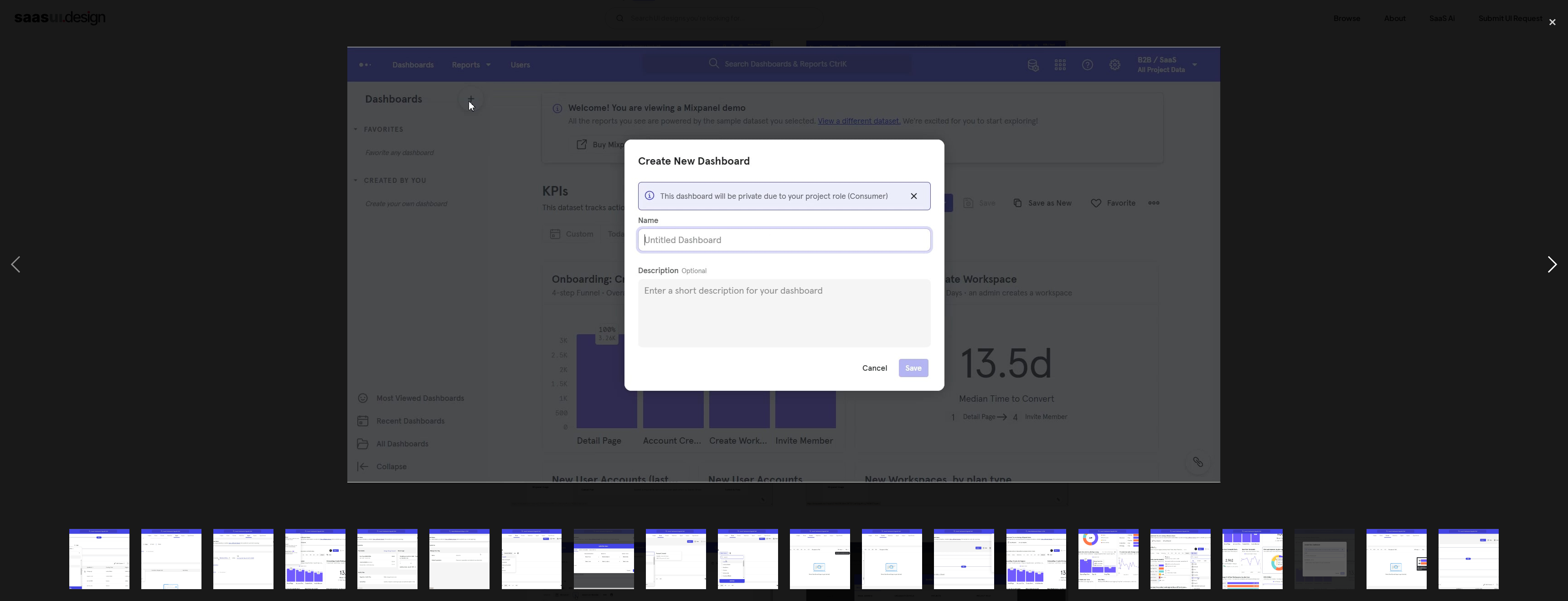
click at [1557, 265] on div "next image" at bounding box center [1552, 264] width 31 height 505
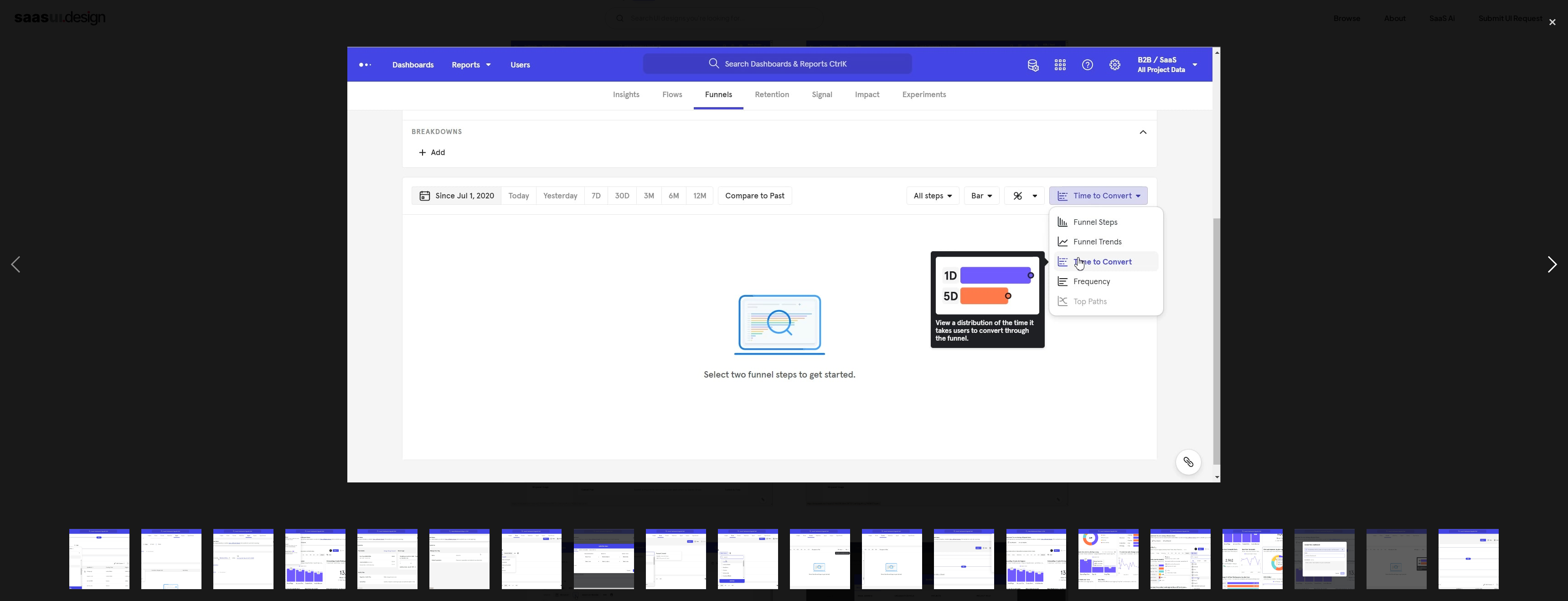
click at [1557, 265] on div "next image" at bounding box center [1552, 264] width 31 height 505
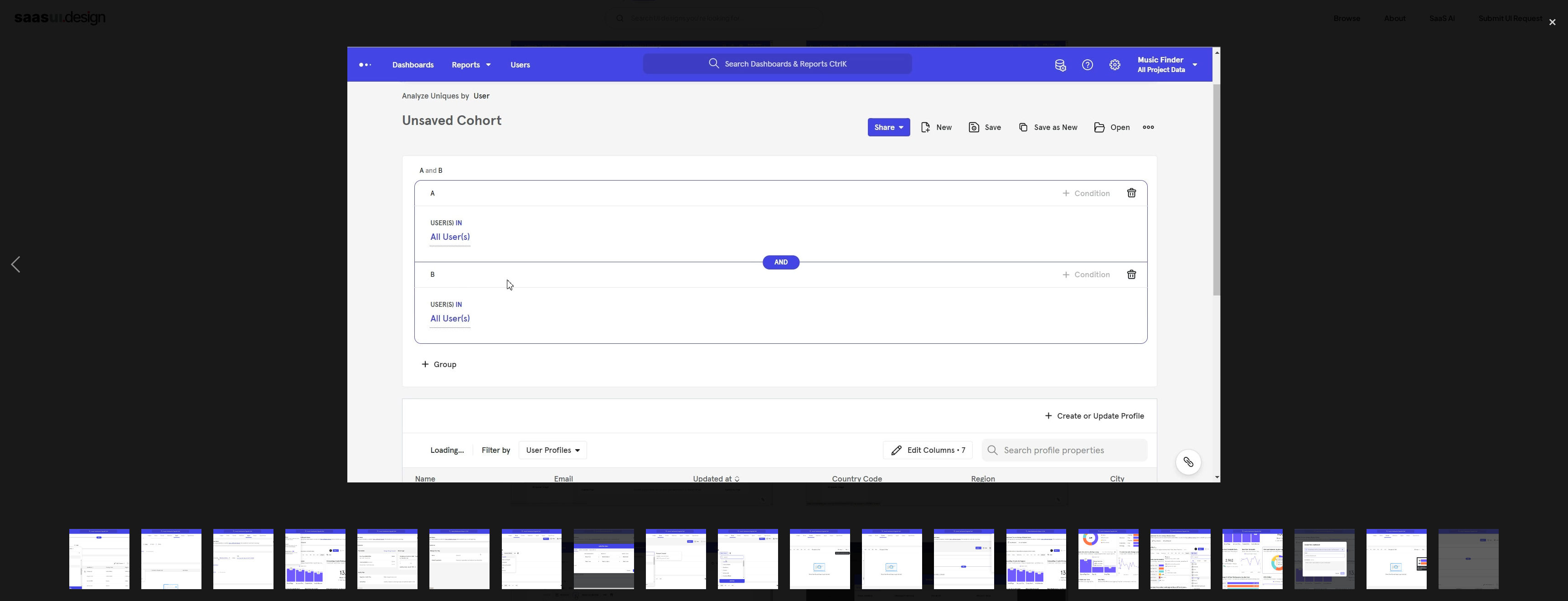
click at [1557, 265] on div "next image" at bounding box center [1552, 264] width 31 height 505
click at [11, 265] on div "previous image" at bounding box center [16, 264] width 31 height 505
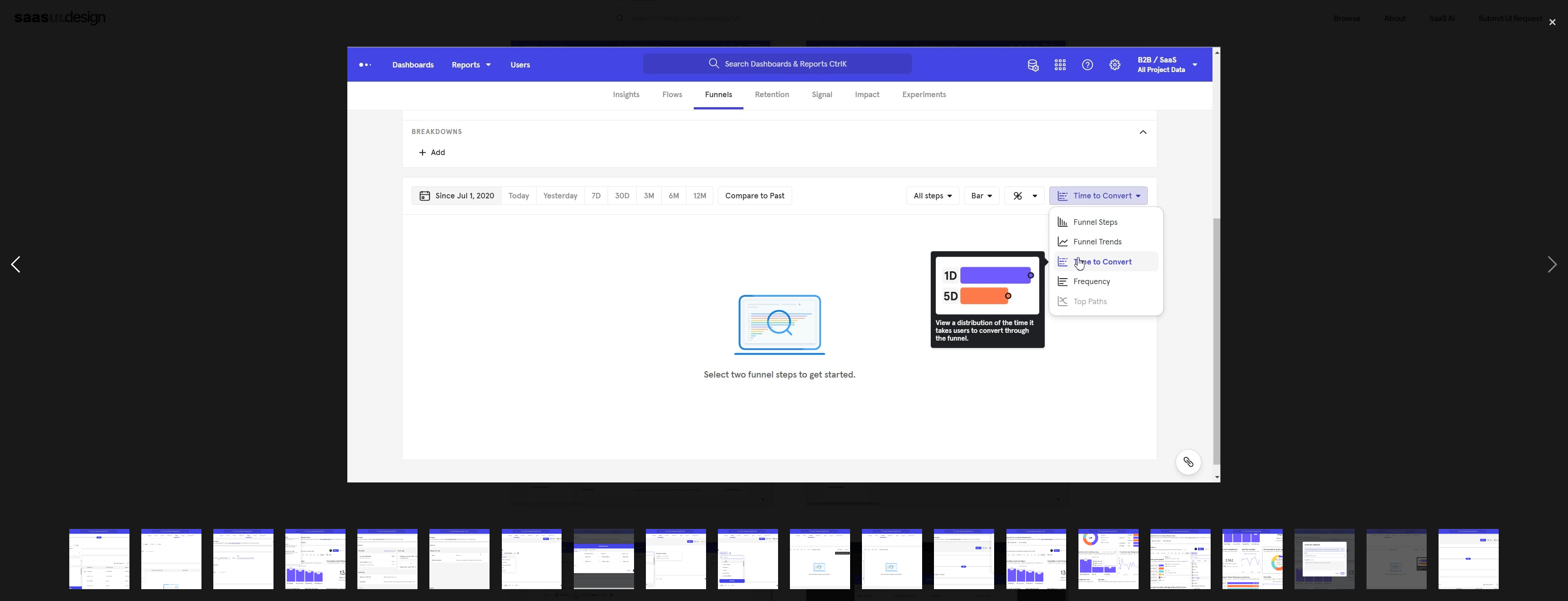
click at [12, 264] on div "previous image" at bounding box center [16, 264] width 31 height 505
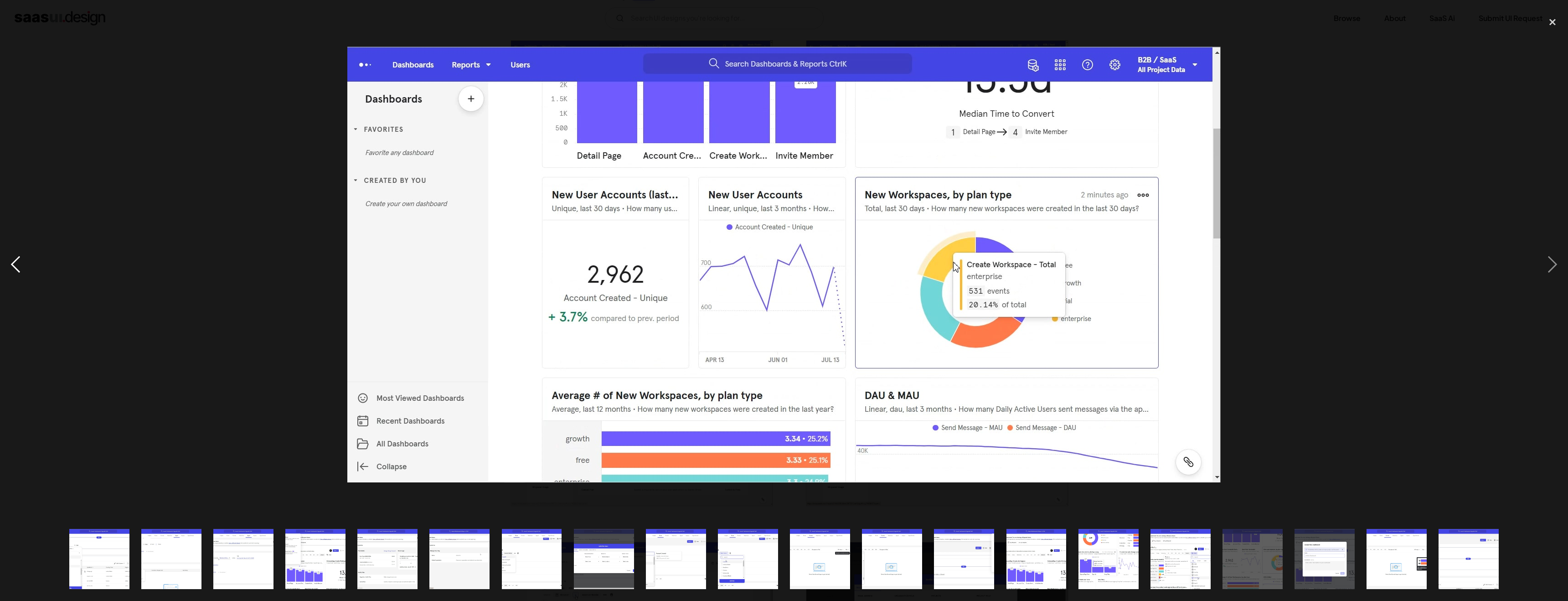
click at [12, 264] on div "previous image" at bounding box center [16, 264] width 31 height 505
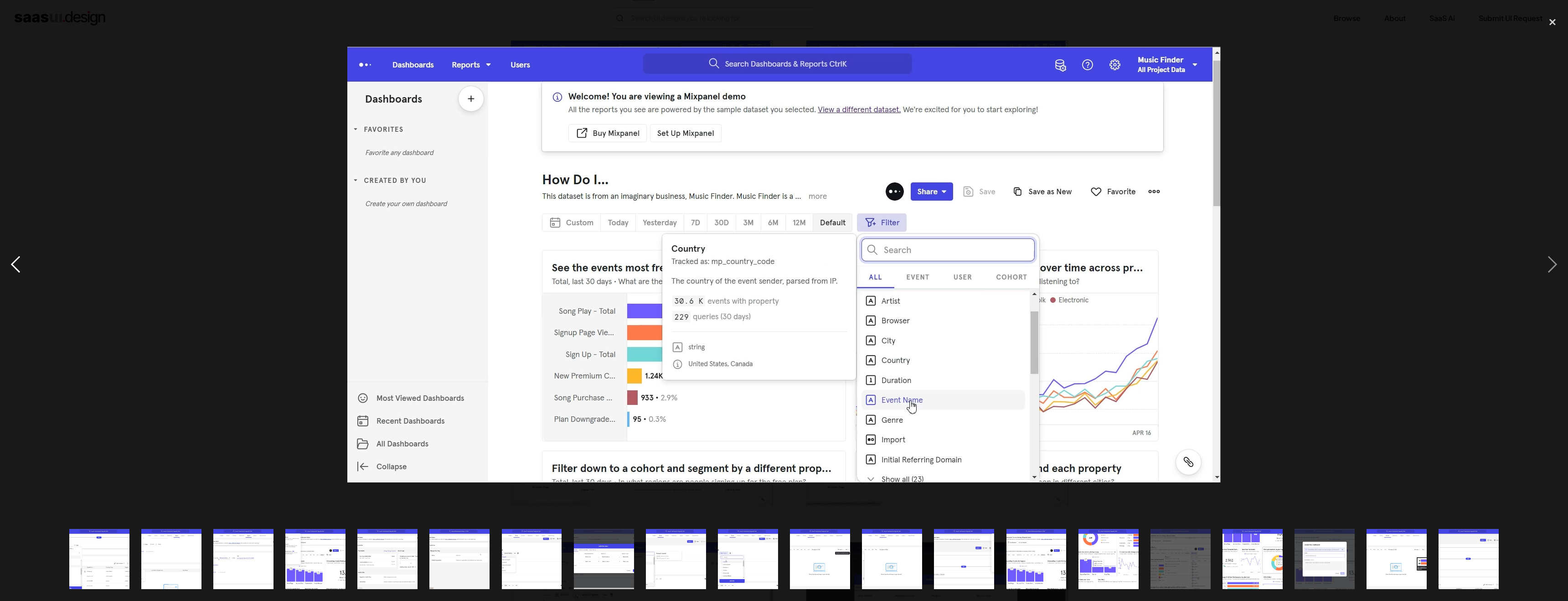
click at [12, 264] on div "previous image" at bounding box center [16, 264] width 31 height 505
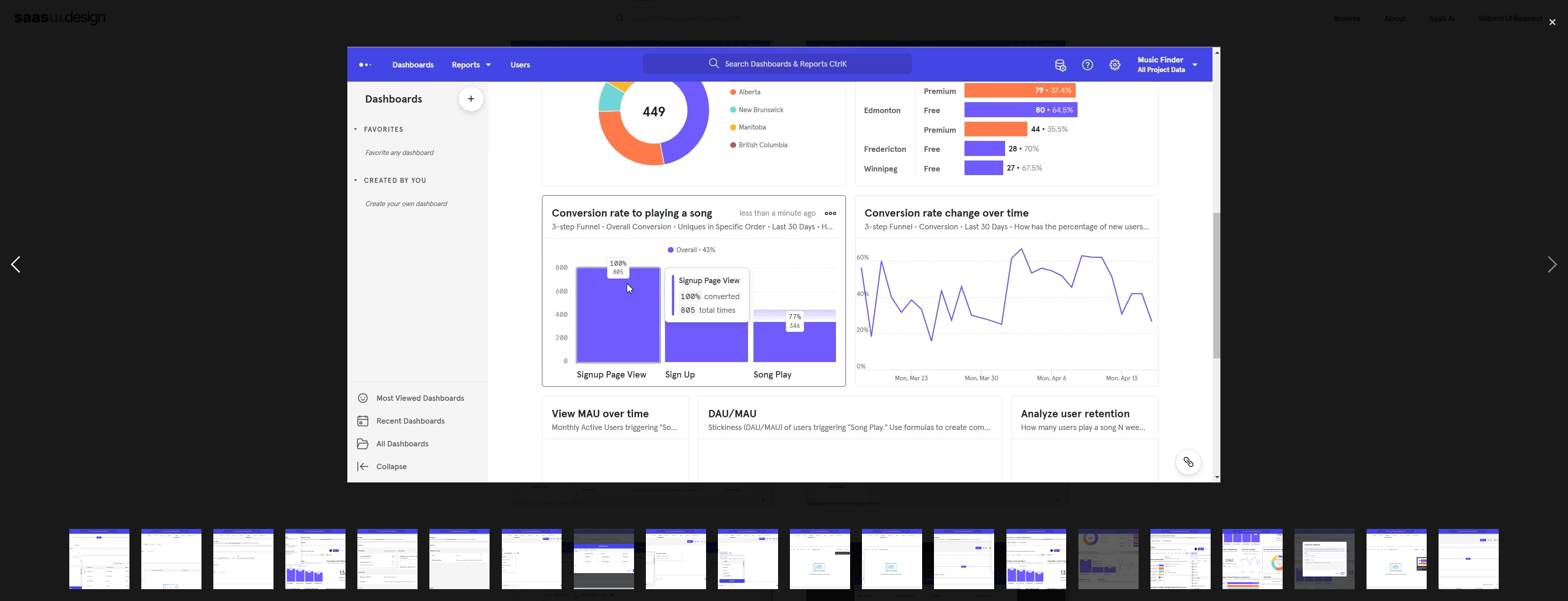
click at [12, 264] on div "previous image" at bounding box center [16, 264] width 31 height 505
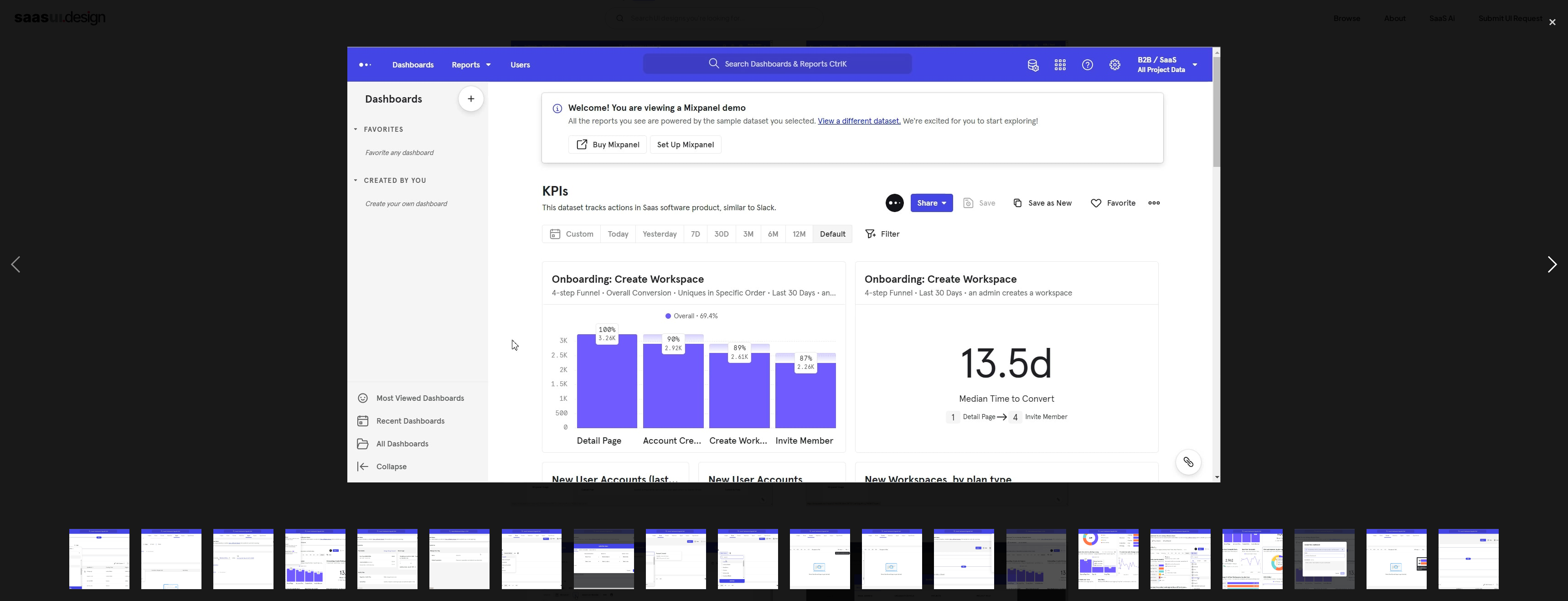
click at [1561, 257] on div "next image" at bounding box center [1552, 264] width 31 height 505
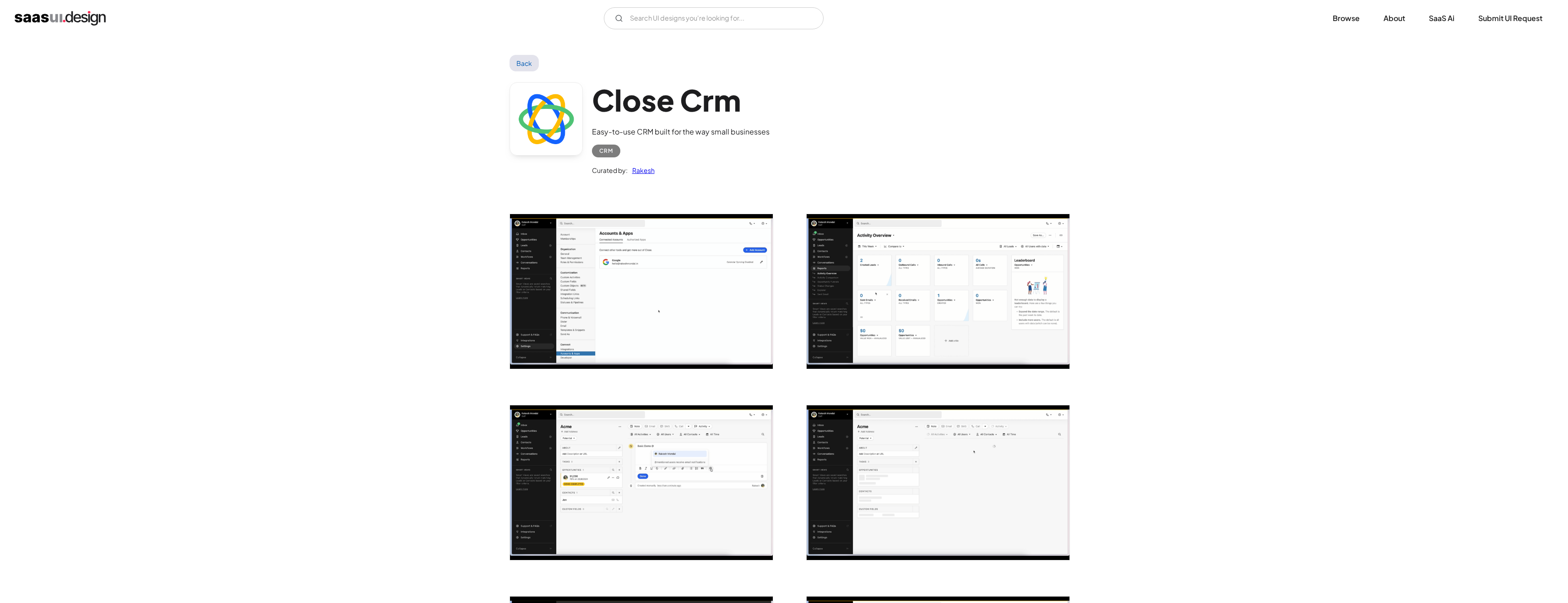
click at [751, 278] on img "open lightbox" at bounding box center [641, 291] width 262 height 154
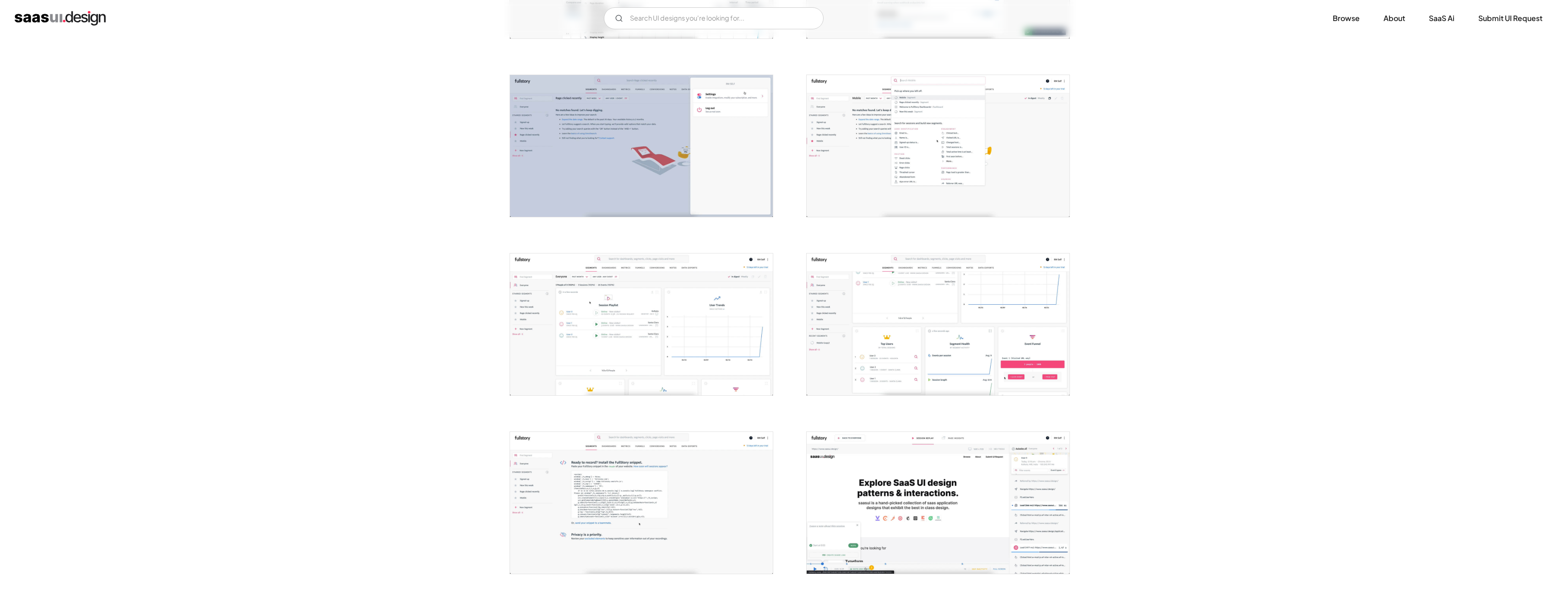
scroll to position [1221, 0]
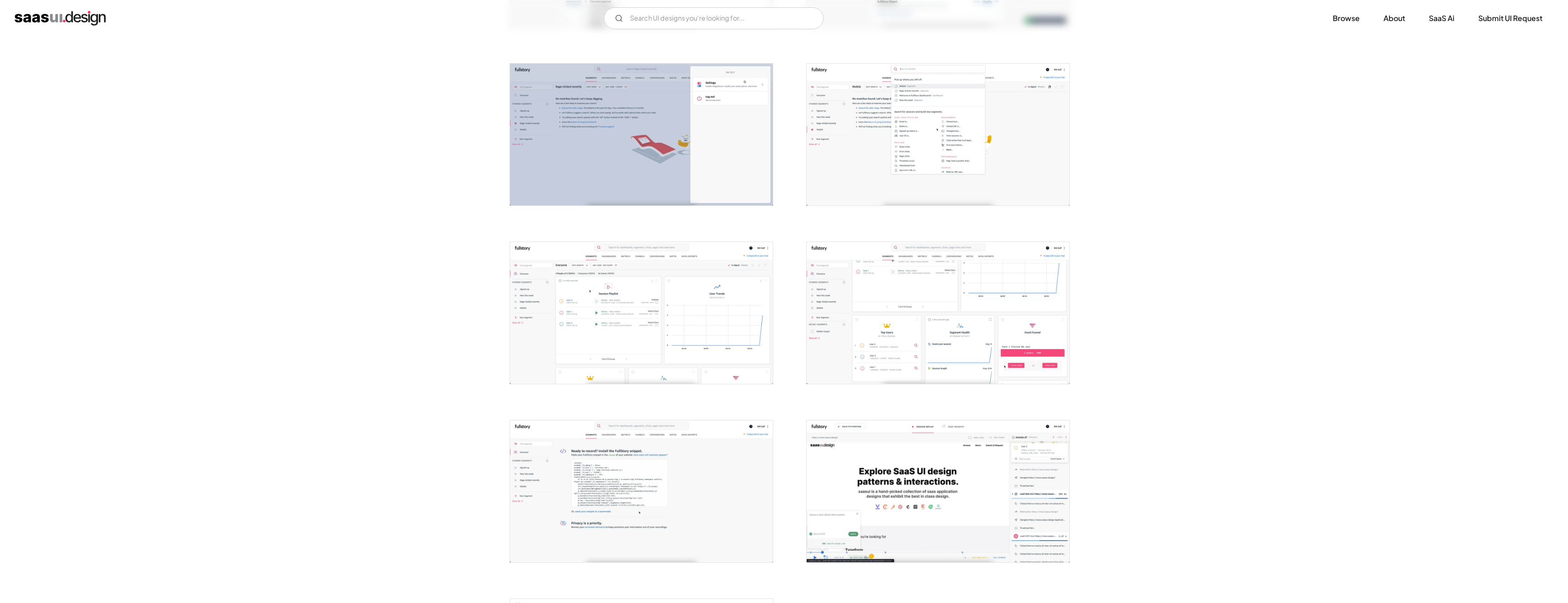
click at [671, 305] on img "open lightbox" at bounding box center [641, 313] width 262 height 142
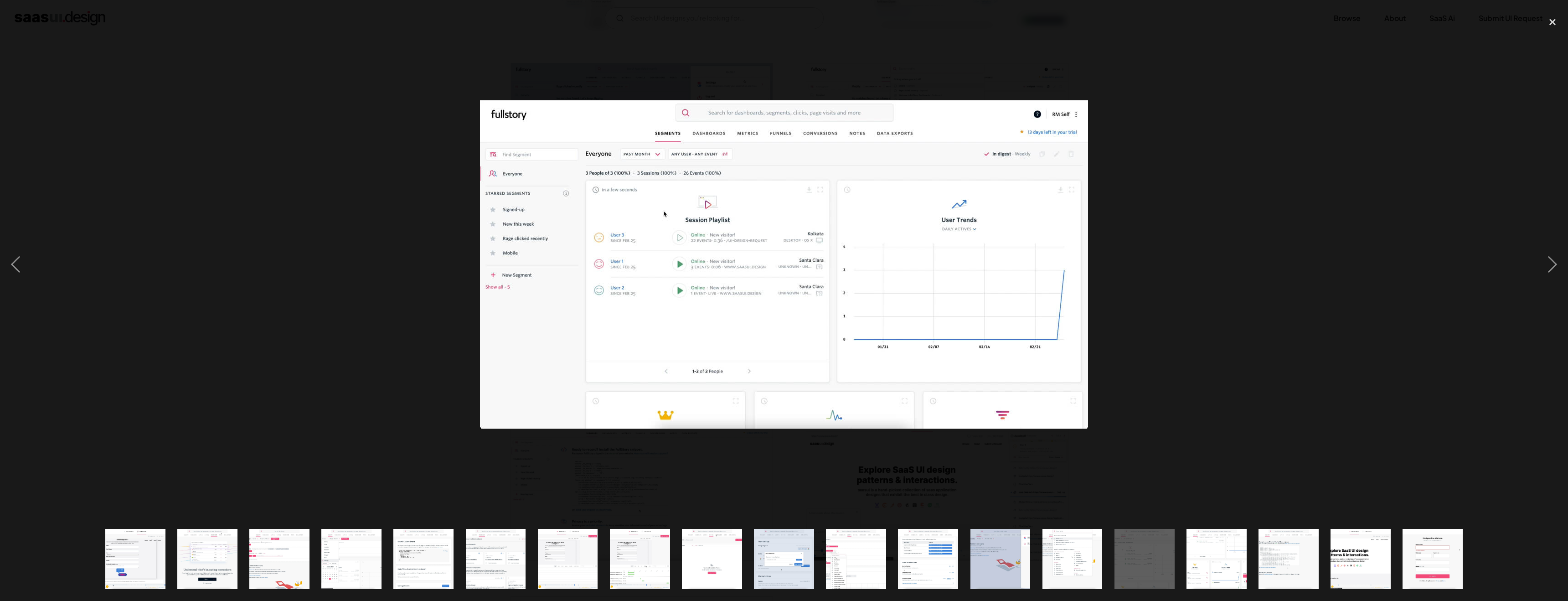
click at [1218, 556] on img "show item 16 of 19" at bounding box center [1216, 558] width 111 height 60
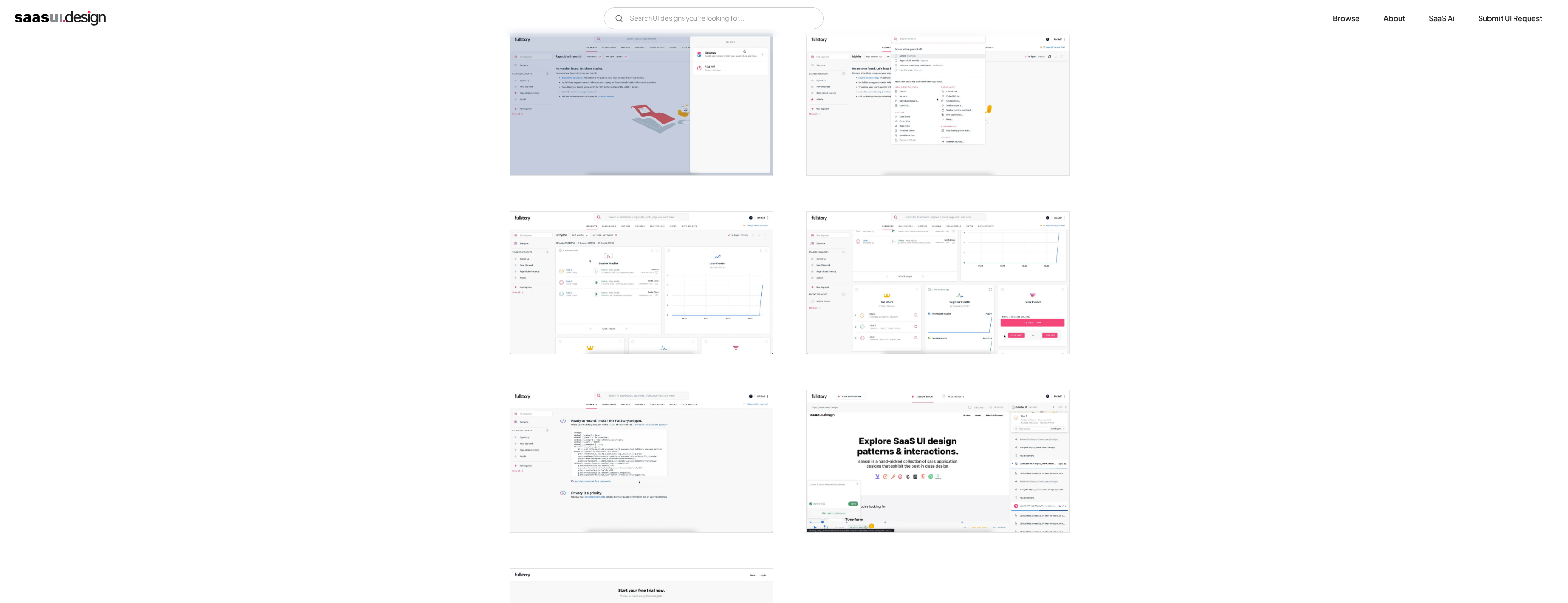
scroll to position [1072, 0]
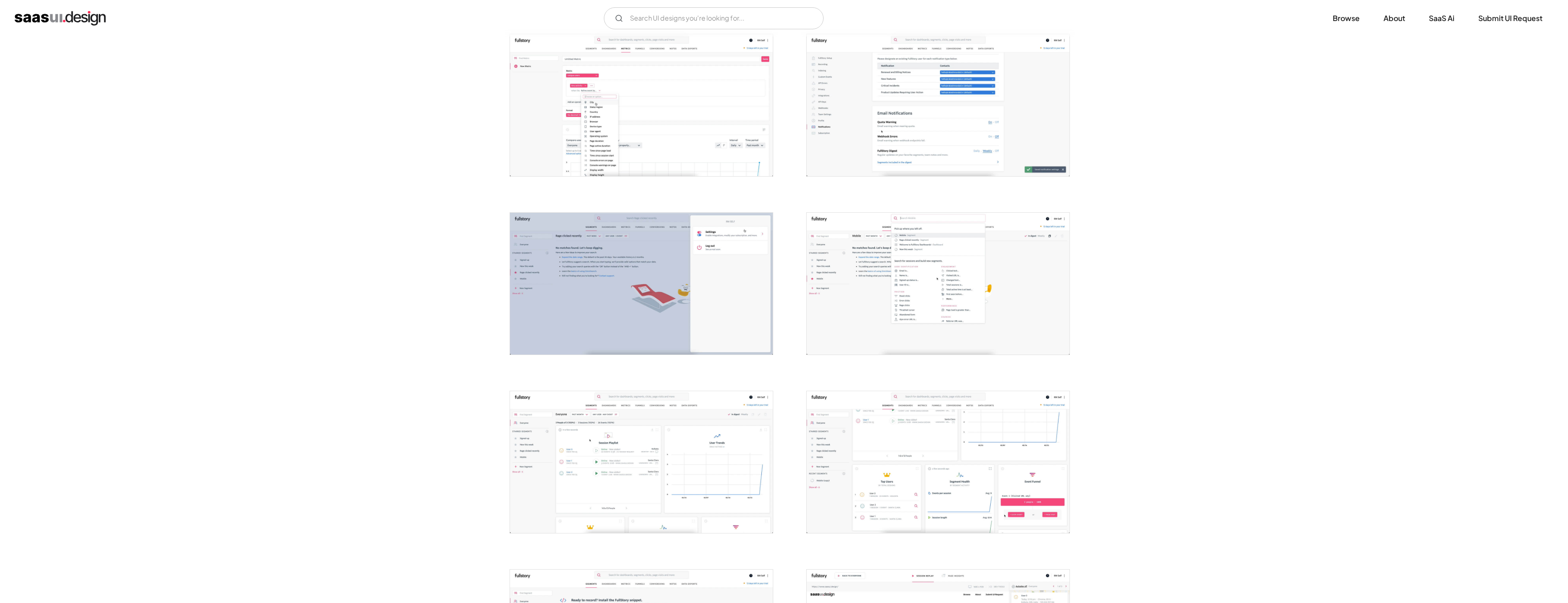
click at [764, 241] on img "open lightbox" at bounding box center [641, 284] width 262 height 142
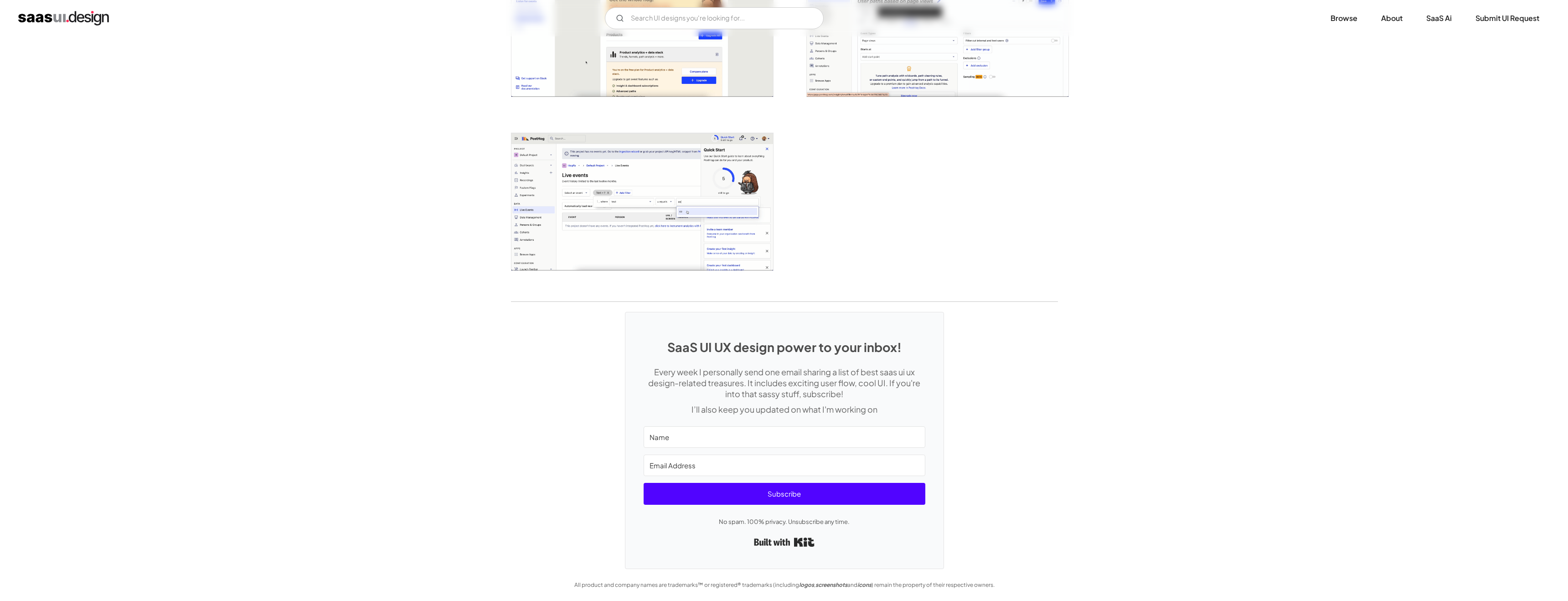
scroll to position [1727, 0]
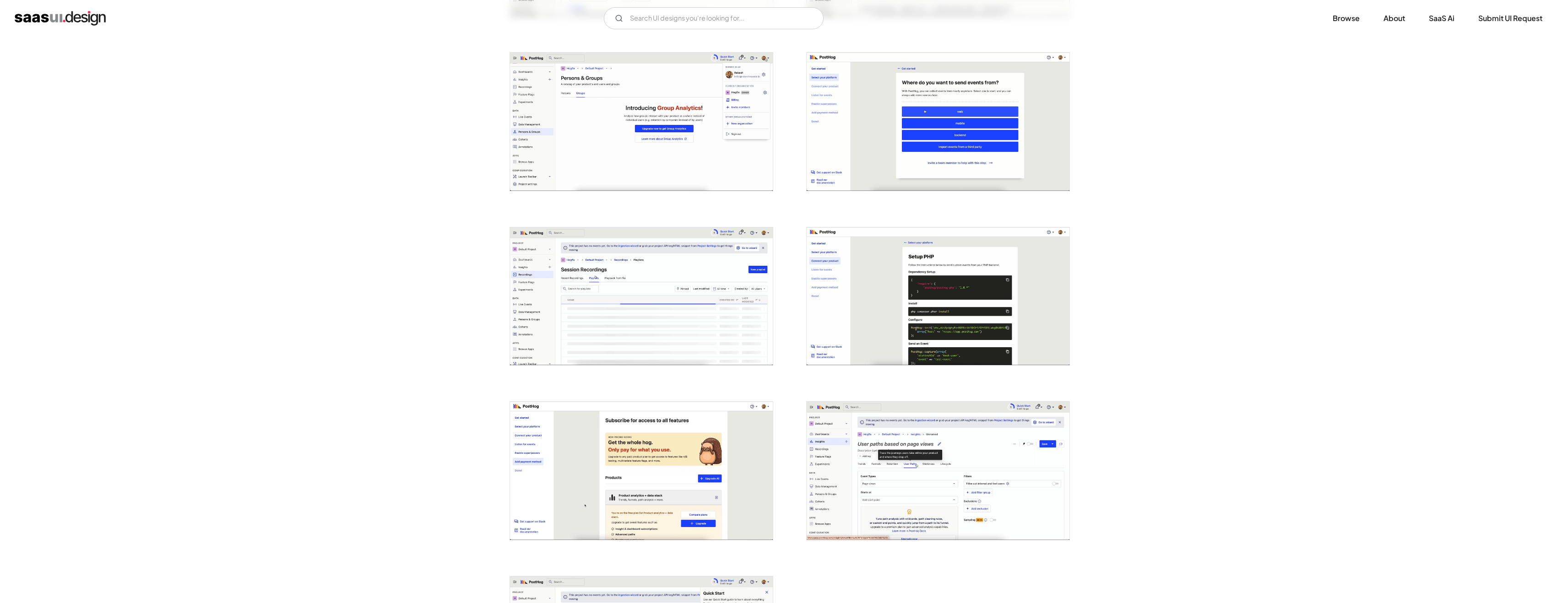
click at [854, 461] on img "open lightbox" at bounding box center [937, 470] width 262 height 138
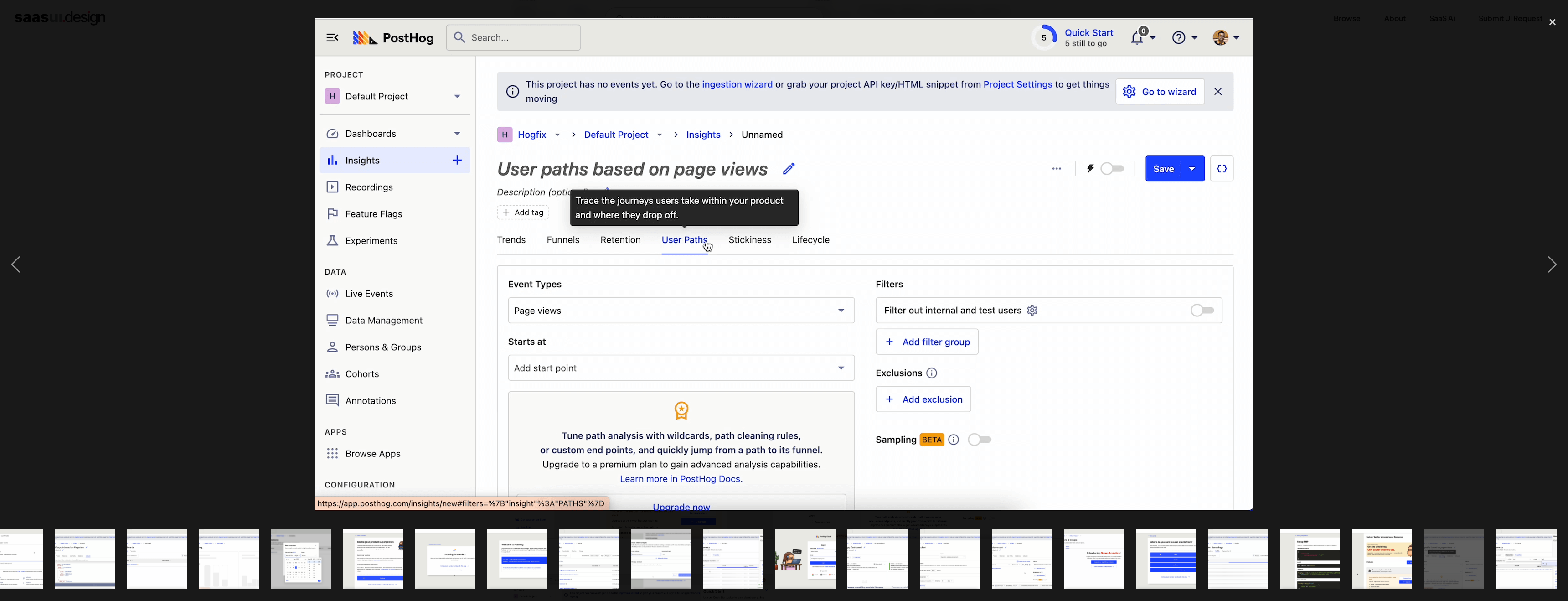
scroll to position [0, 246]
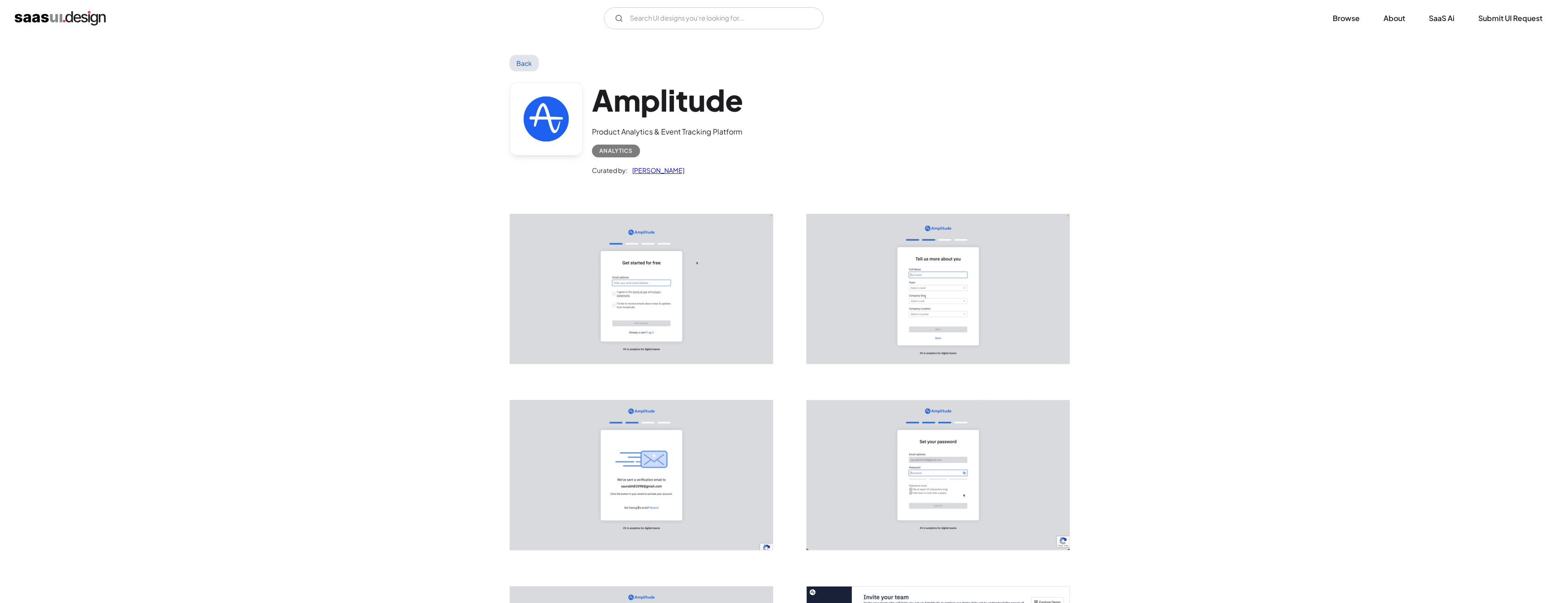
click at [693, 304] on img "open lightbox" at bounding box center [641, 289] width 262 height 149
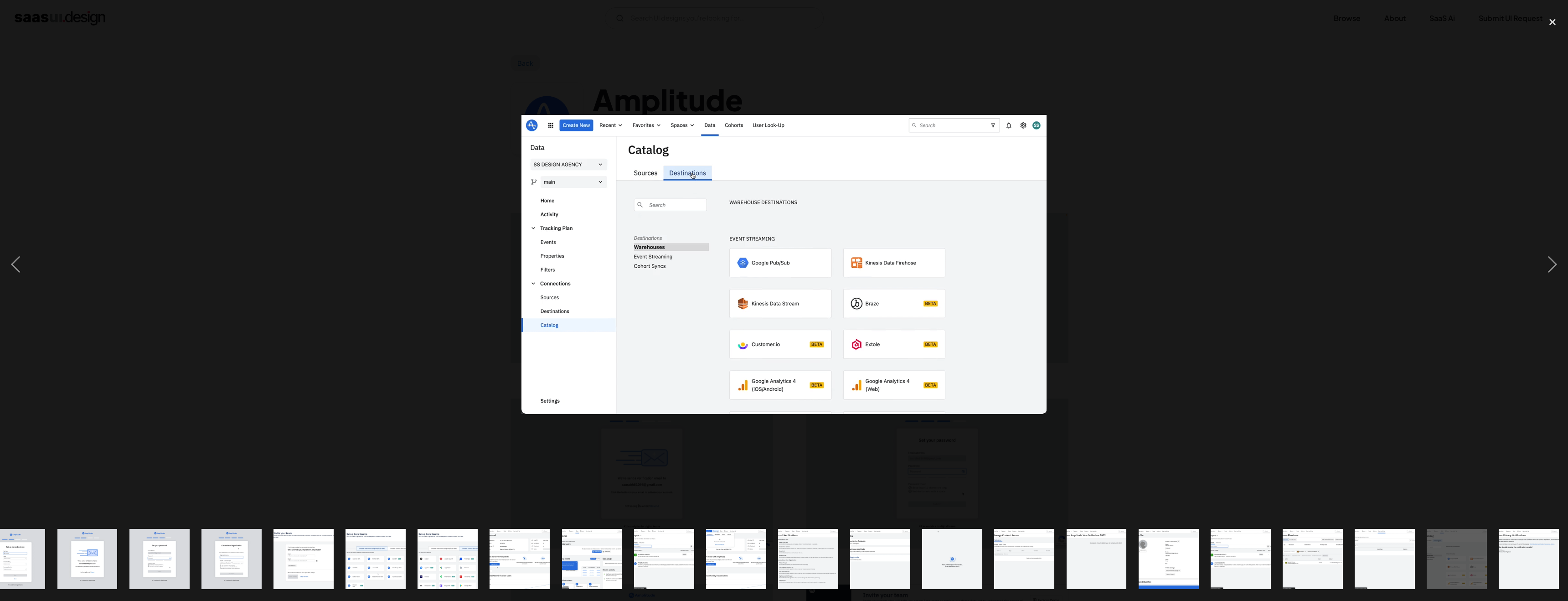
scroll to position [0, 102]
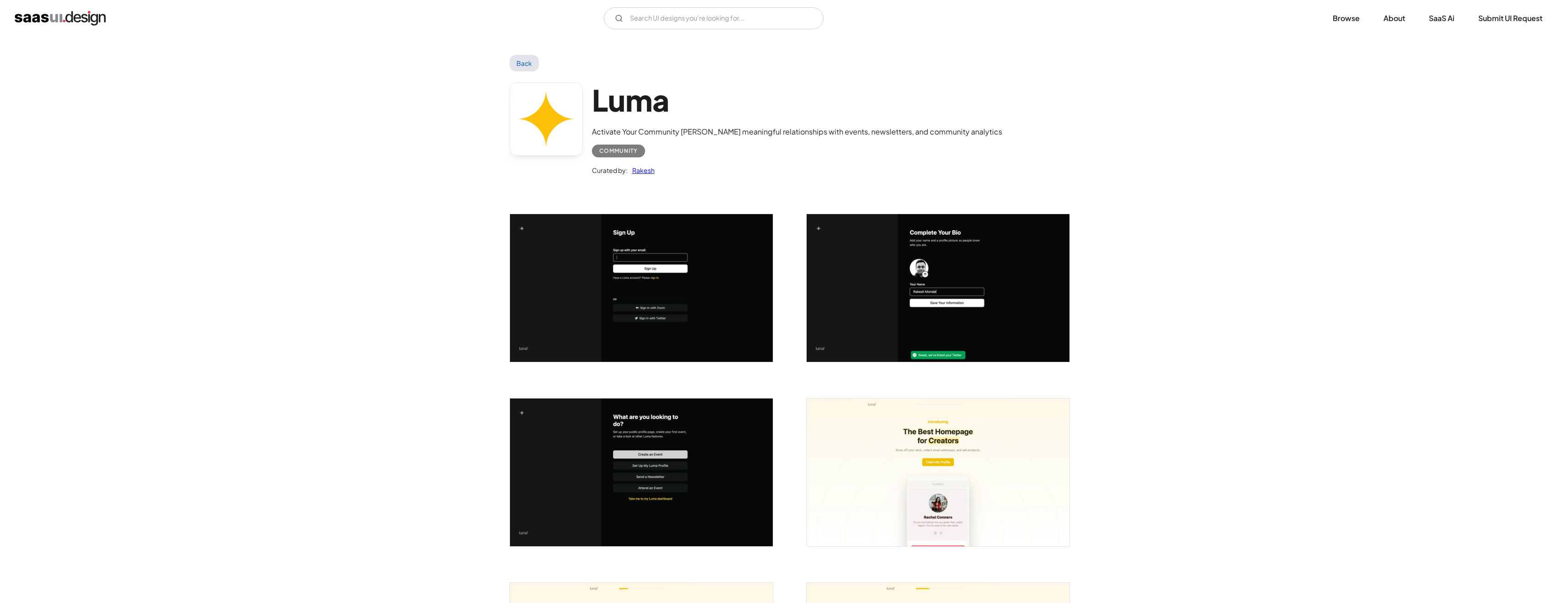
click at [531, 59] on link "Back" at bounding box center [524, 64] width 30 height 16
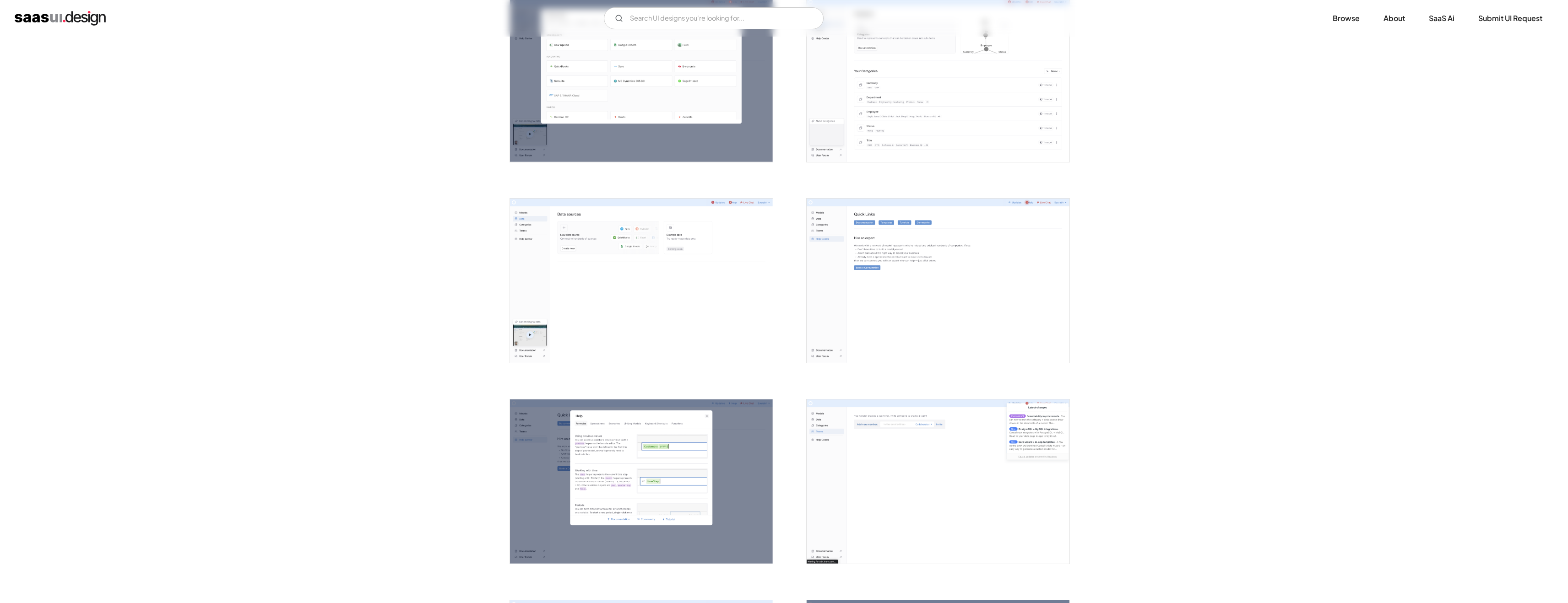
scroll to position [1445, 0]
